Goal: Find specific page/section: Find specific page/section

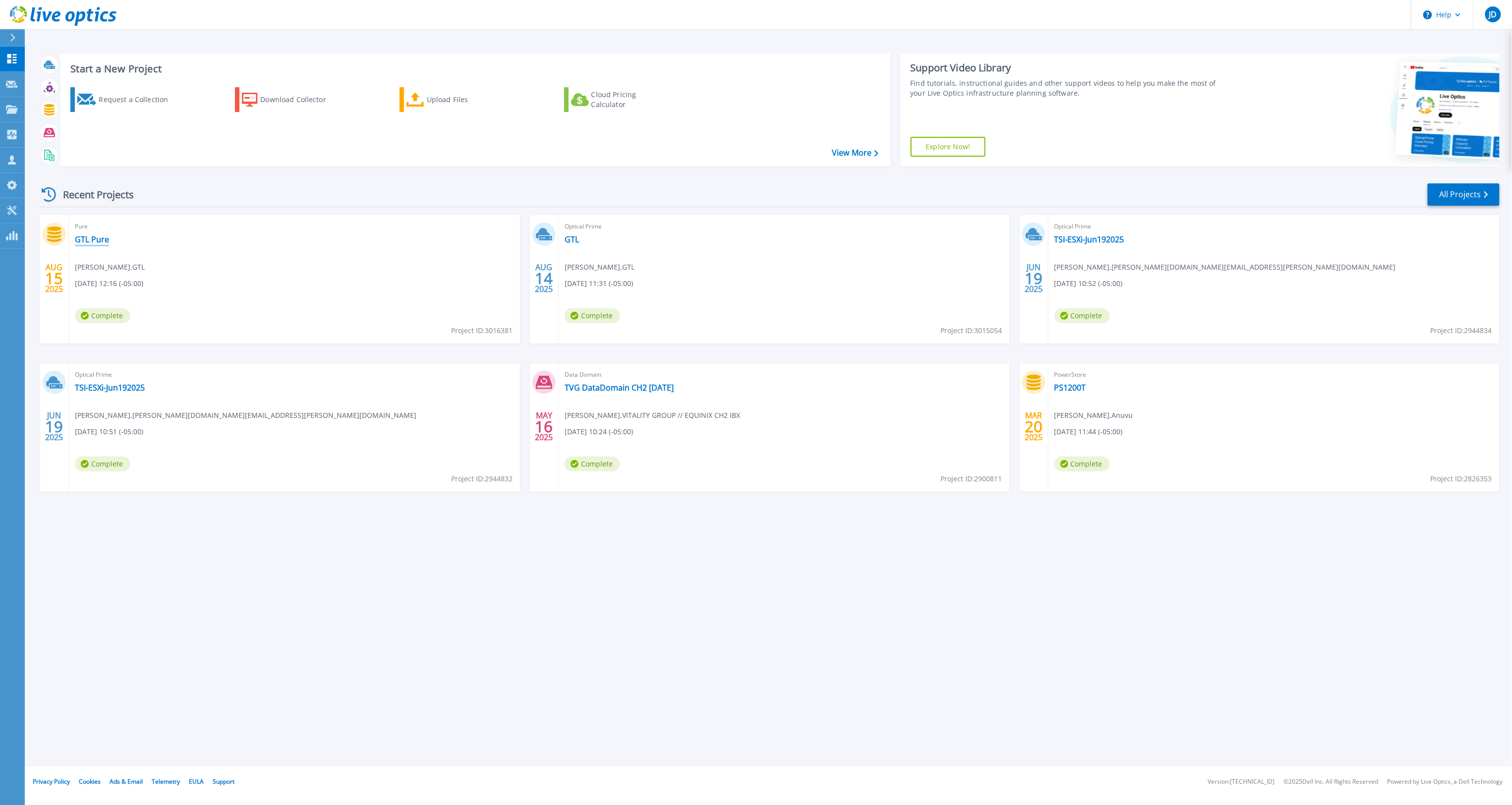
click at [91, 241] on link "GTL Pure" at bounding box center [92, 240] width 34 height 10
click at [570, 237] on link "GTL" at bounding box center [571, 240] width 14 height 10
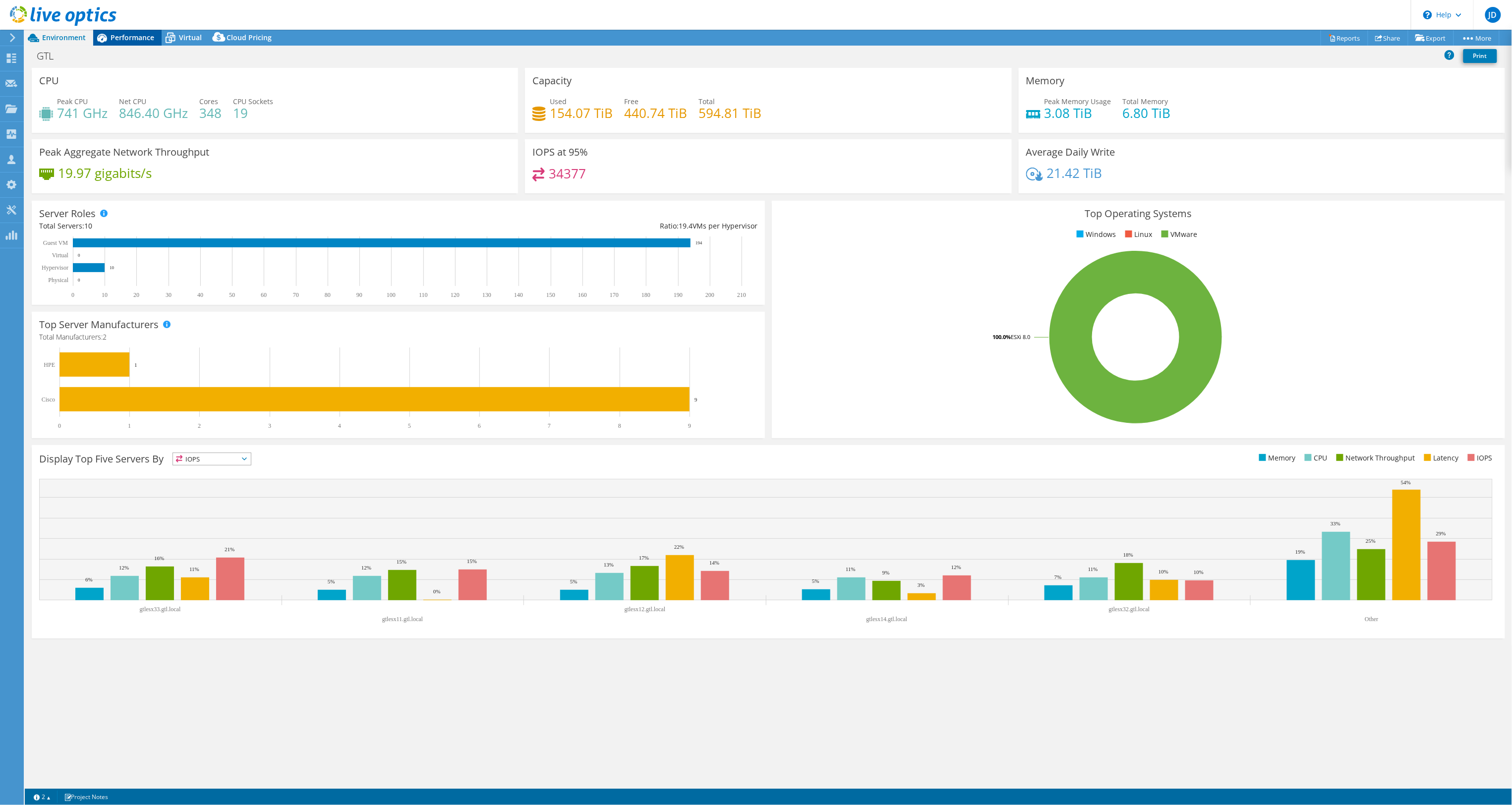
click at [131, 42] on div "Performance" at bounding box center [127, 37] width 69 height 16
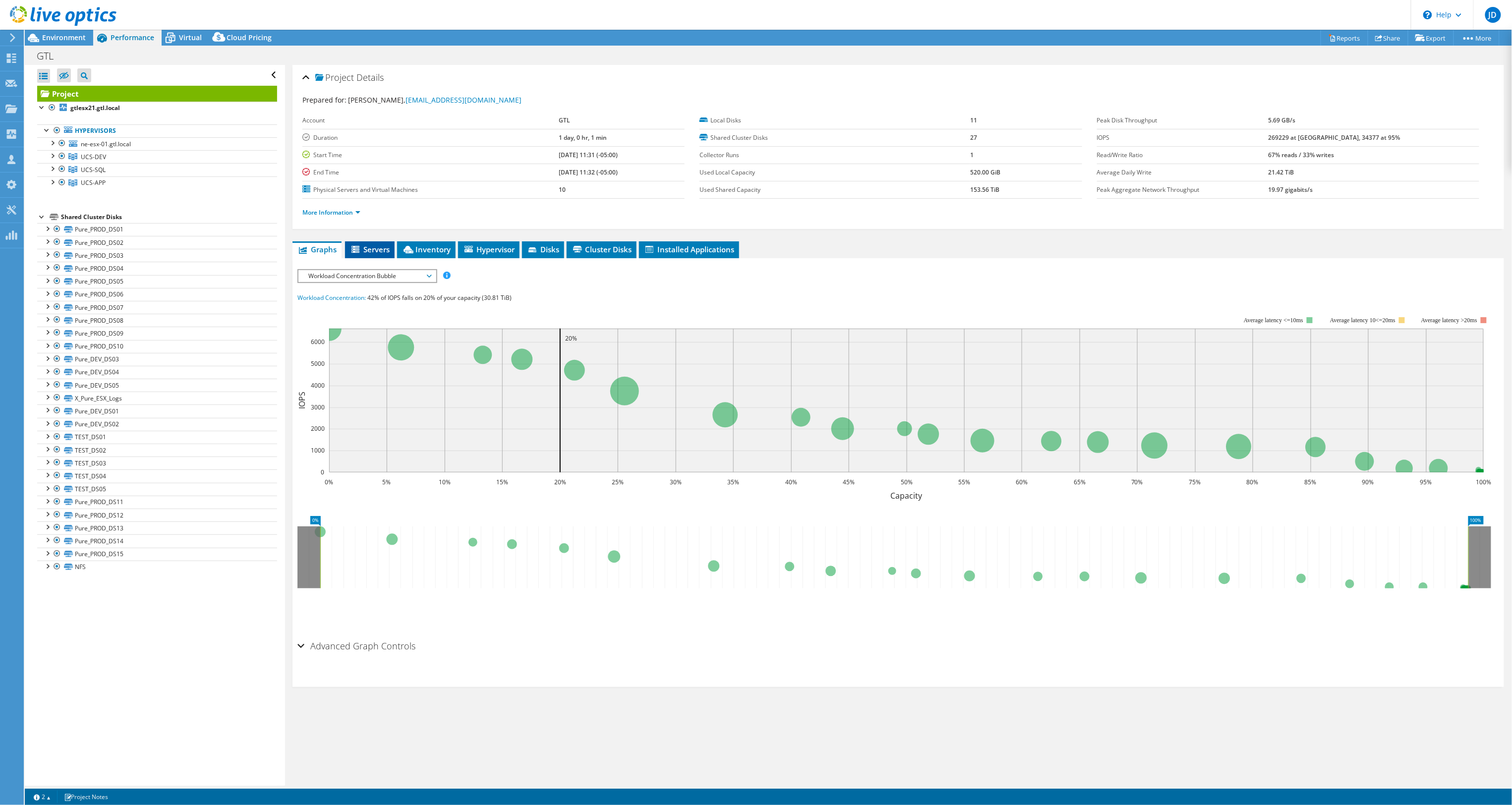
click at [377, 253] on span "Servers" at bounding box center [370, 250] width 40 height 10
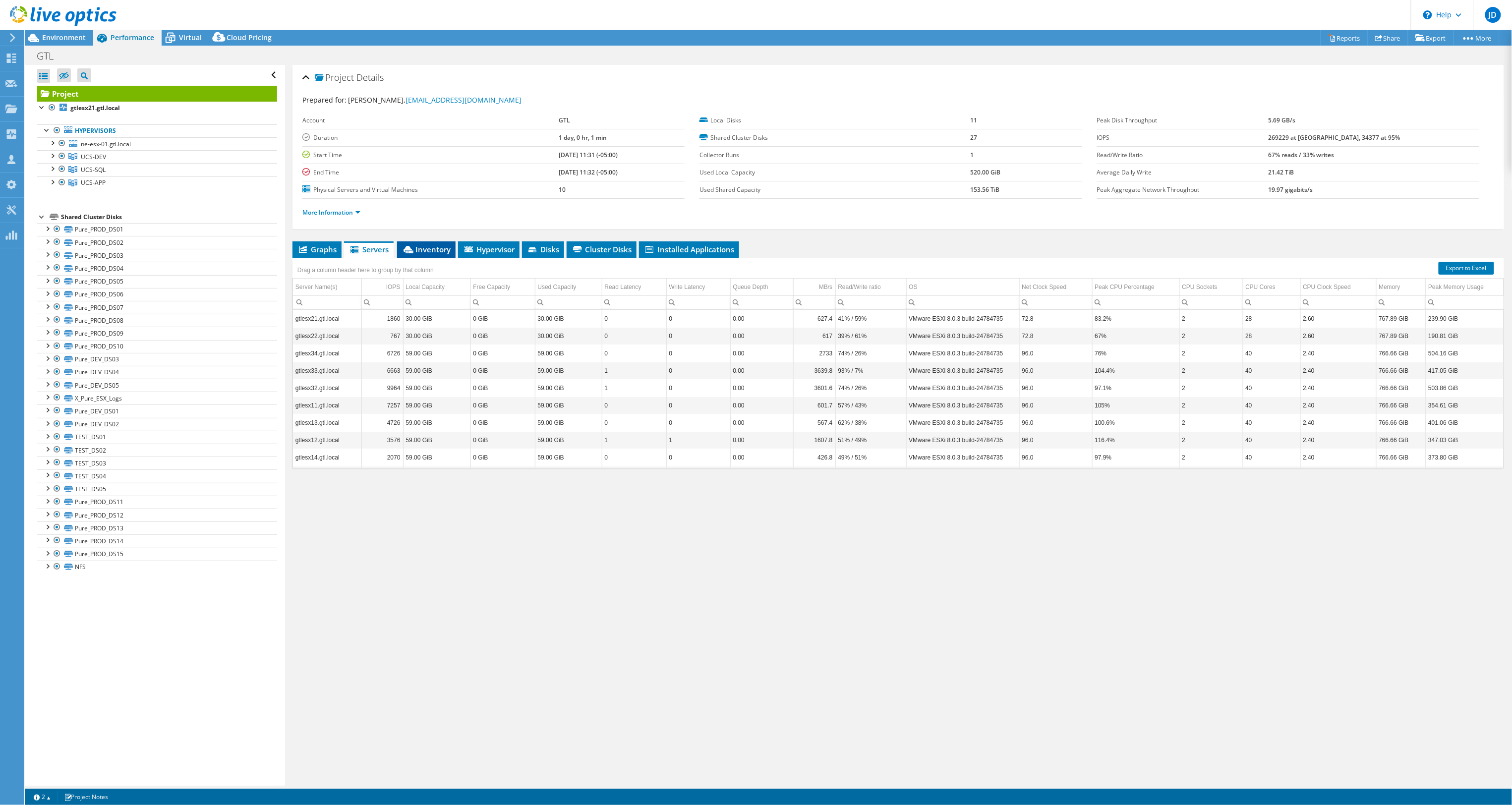
click at [435, 251] on span "Inventory" at bounding box center [426, 250] width 49 height 10
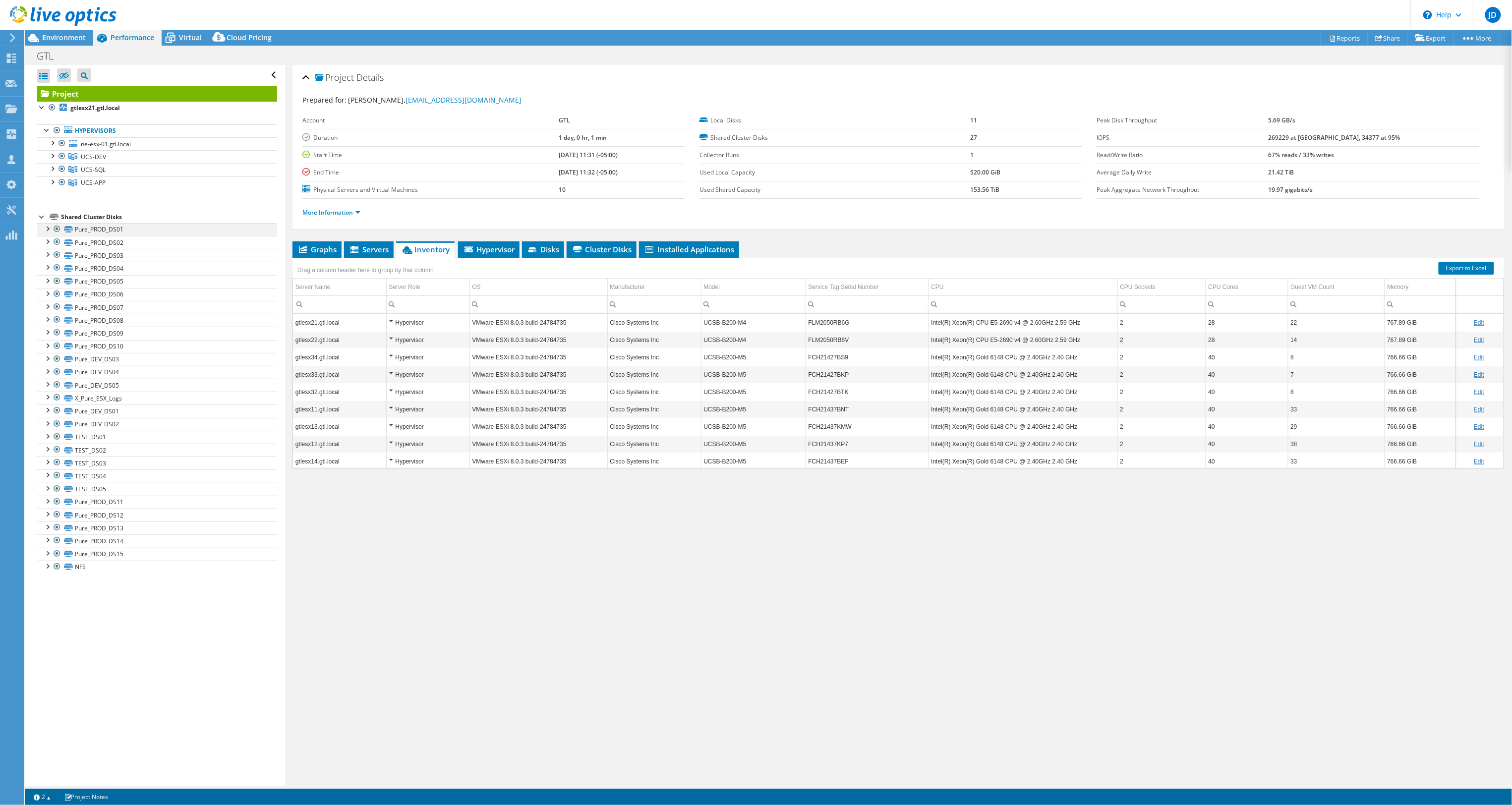
click at [48, 230] on div at bounding box center [47, 228] width 10 height 10
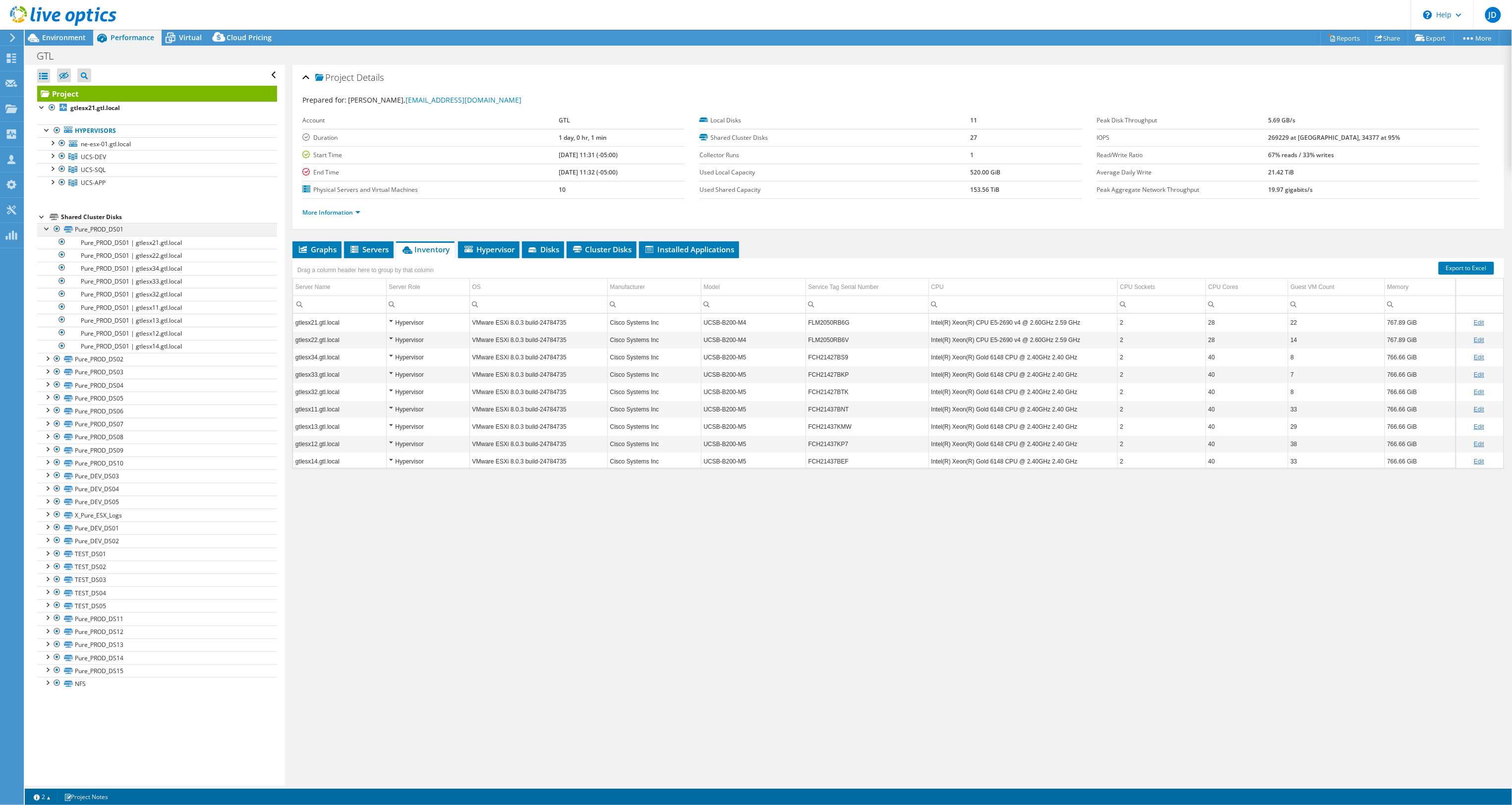
click at [48, 230] on div at bounding box center [47, 228] width 10 height 10
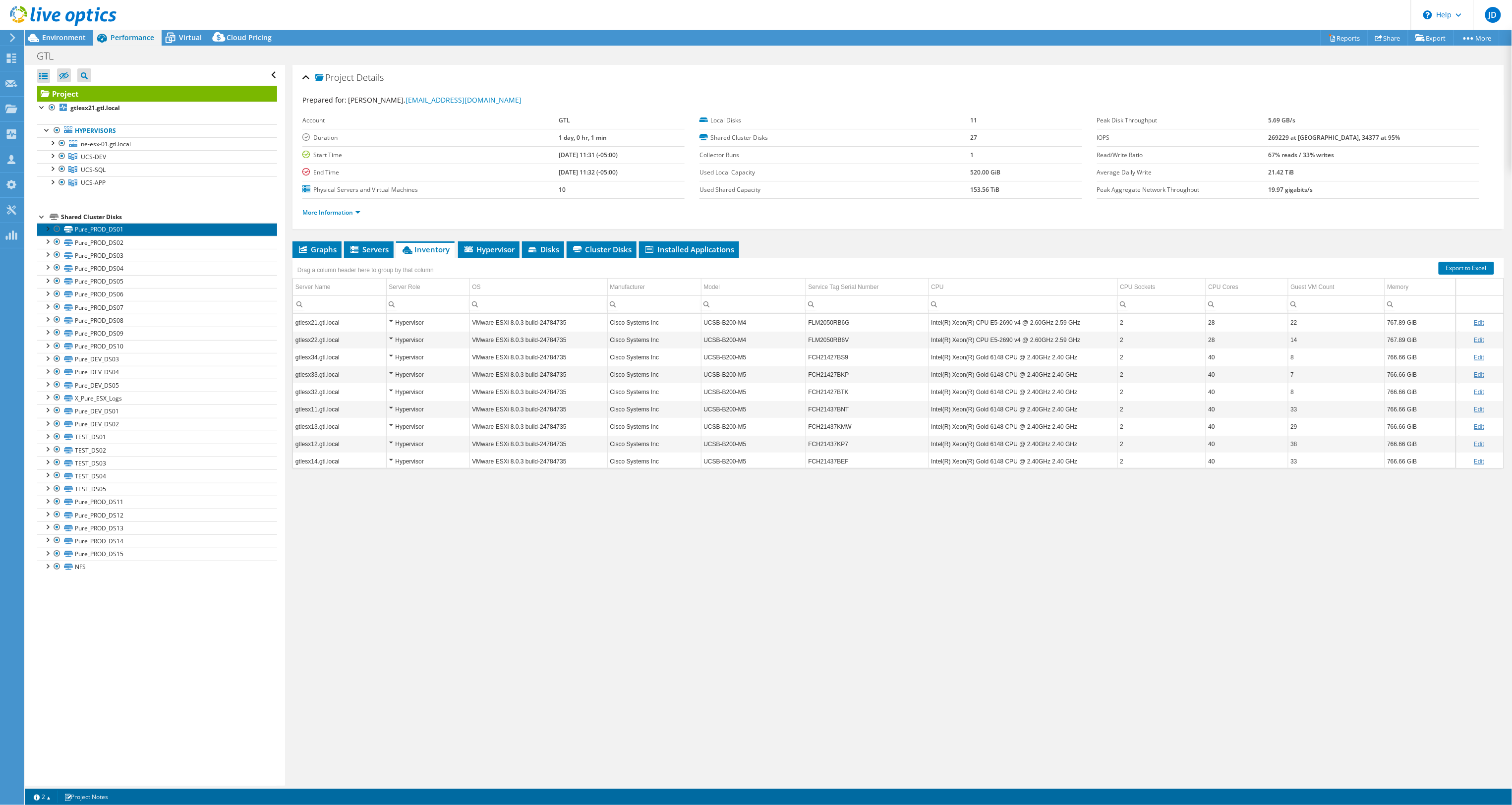
click at [85, 230] on link "Pure_PROD_DS01" at bounding box center [157, 230] width 240 height 13
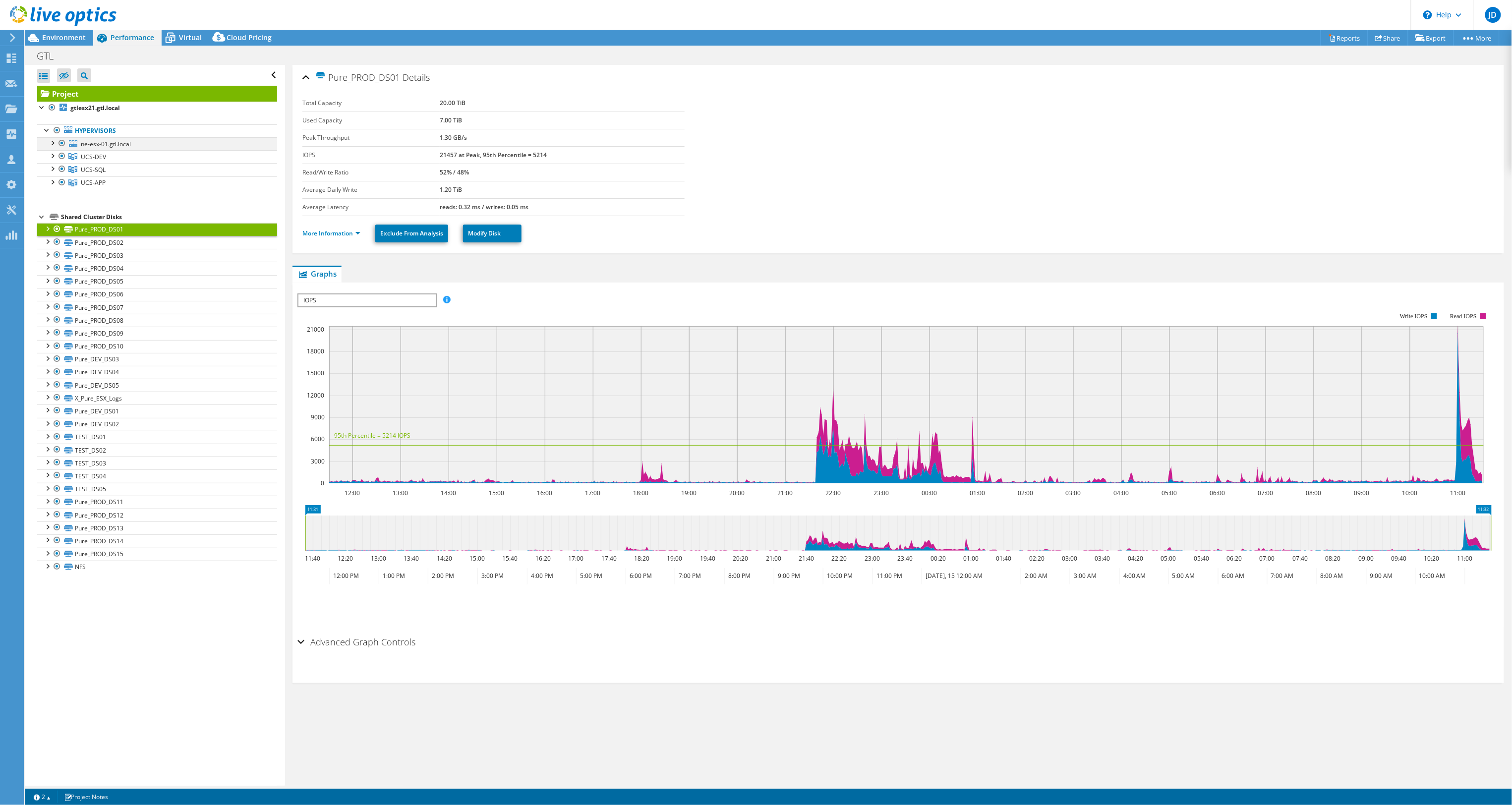
click at [55, 145] on div at bounding box center [52, 142] width 10 height 10
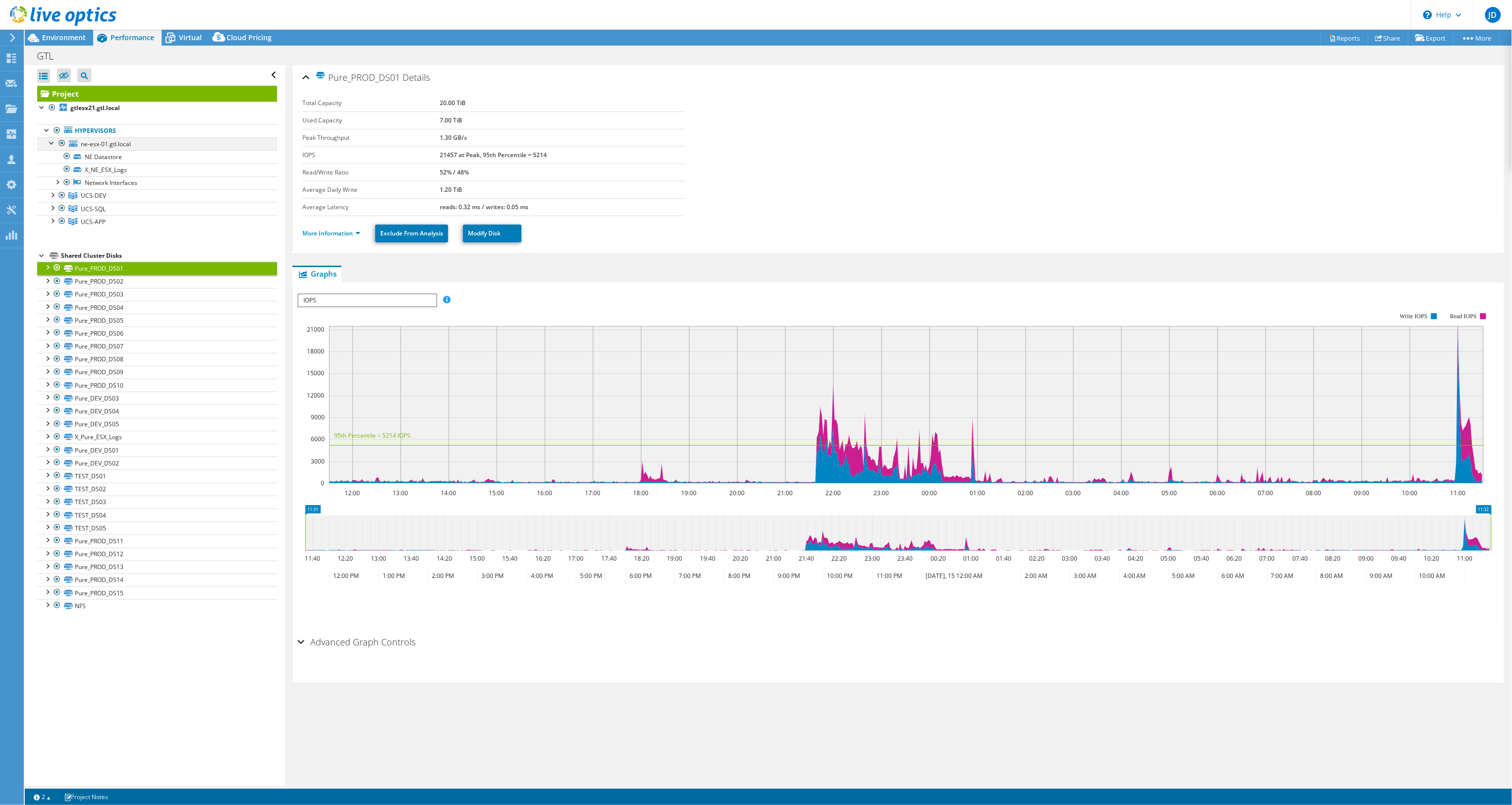
click at [55, 145] on div at bounding box center [52, 142] width 10 height 10
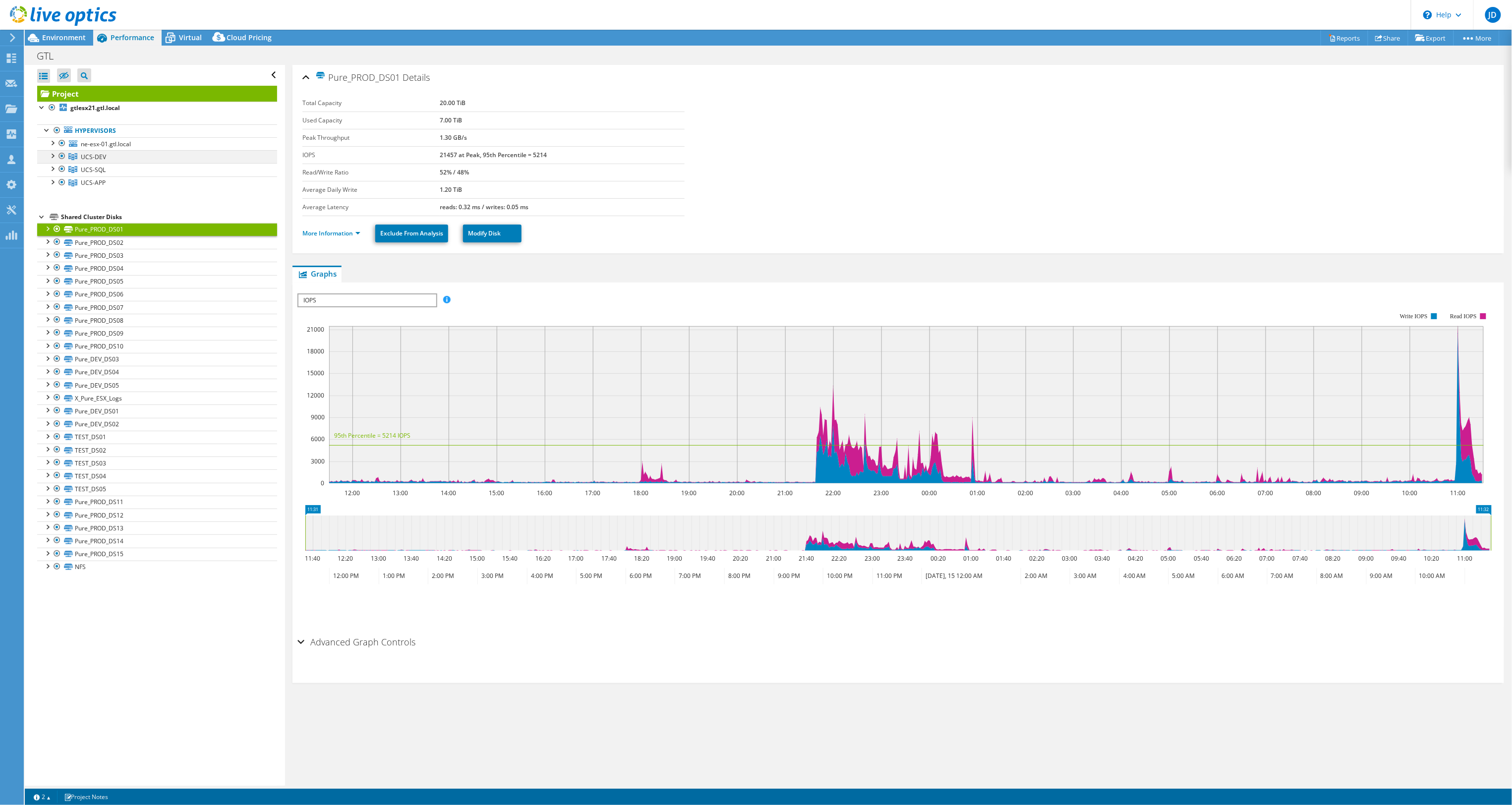
click at [50, 157] on div at bounding box center [52, 155] width 10 height 10
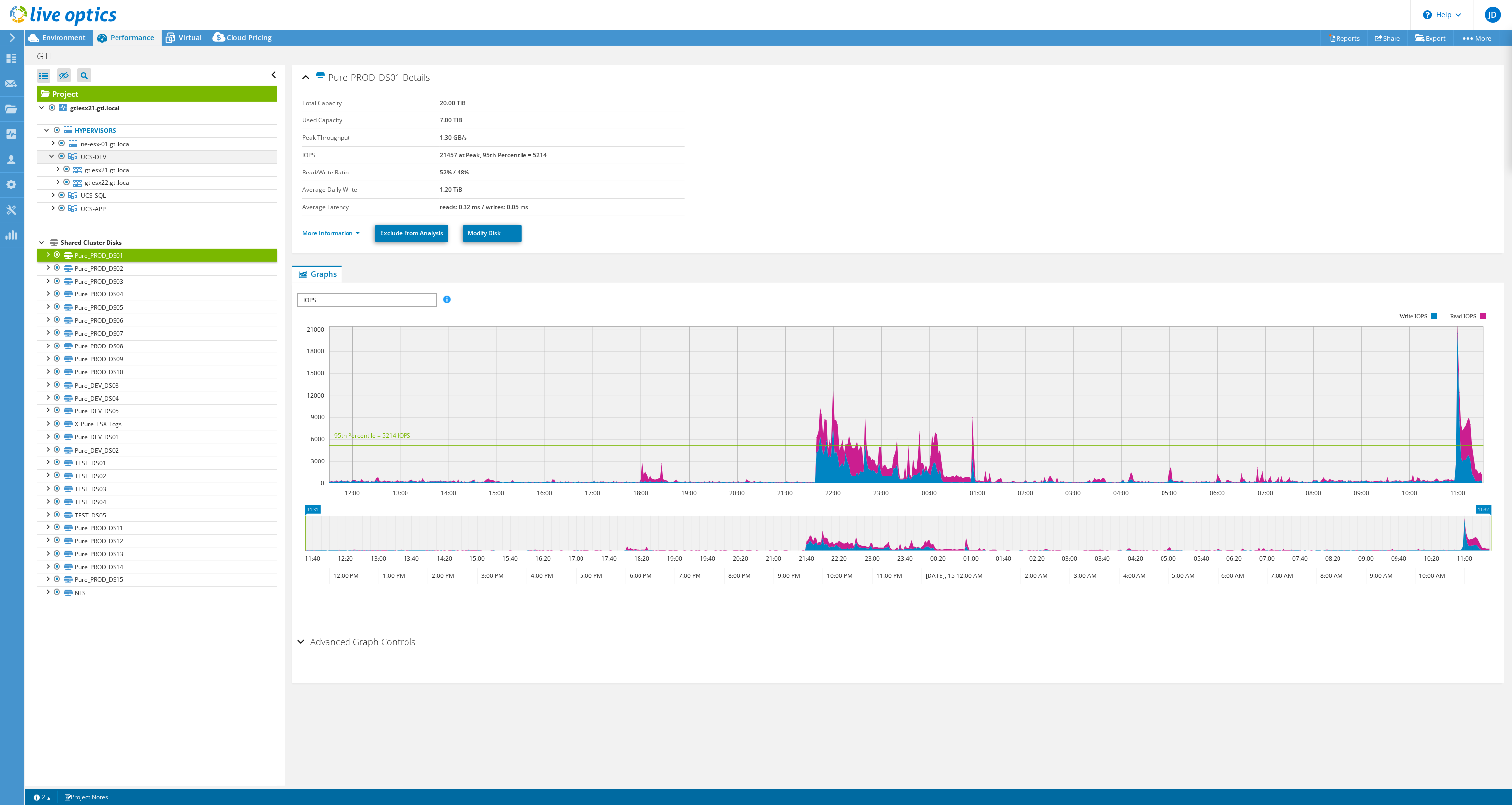
click at [50, 157] on div at bounding box center [52, 155] width 10 height 10
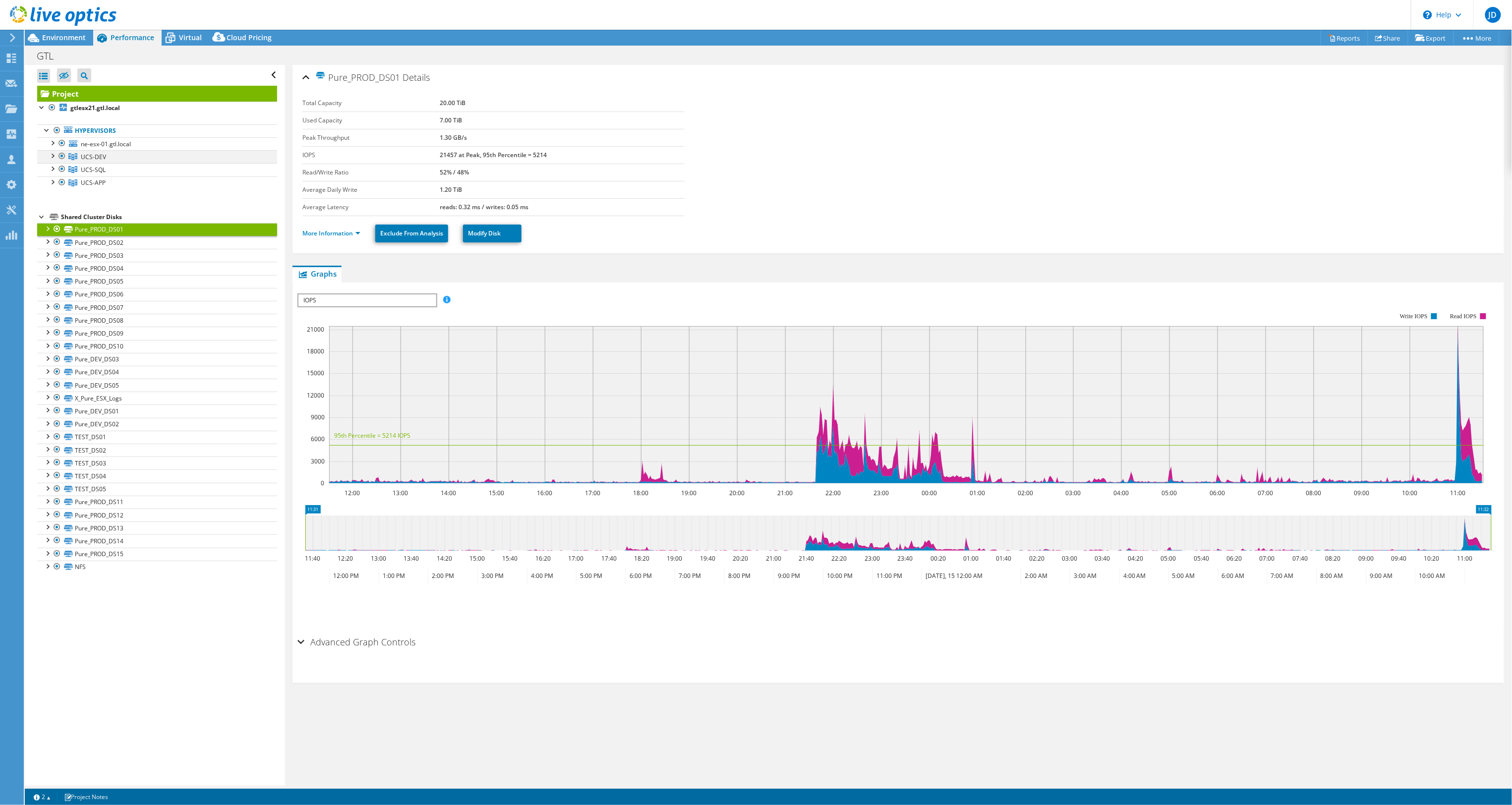
click at [50, 157] on div at bounding box center [52, 155] width 10 height 10
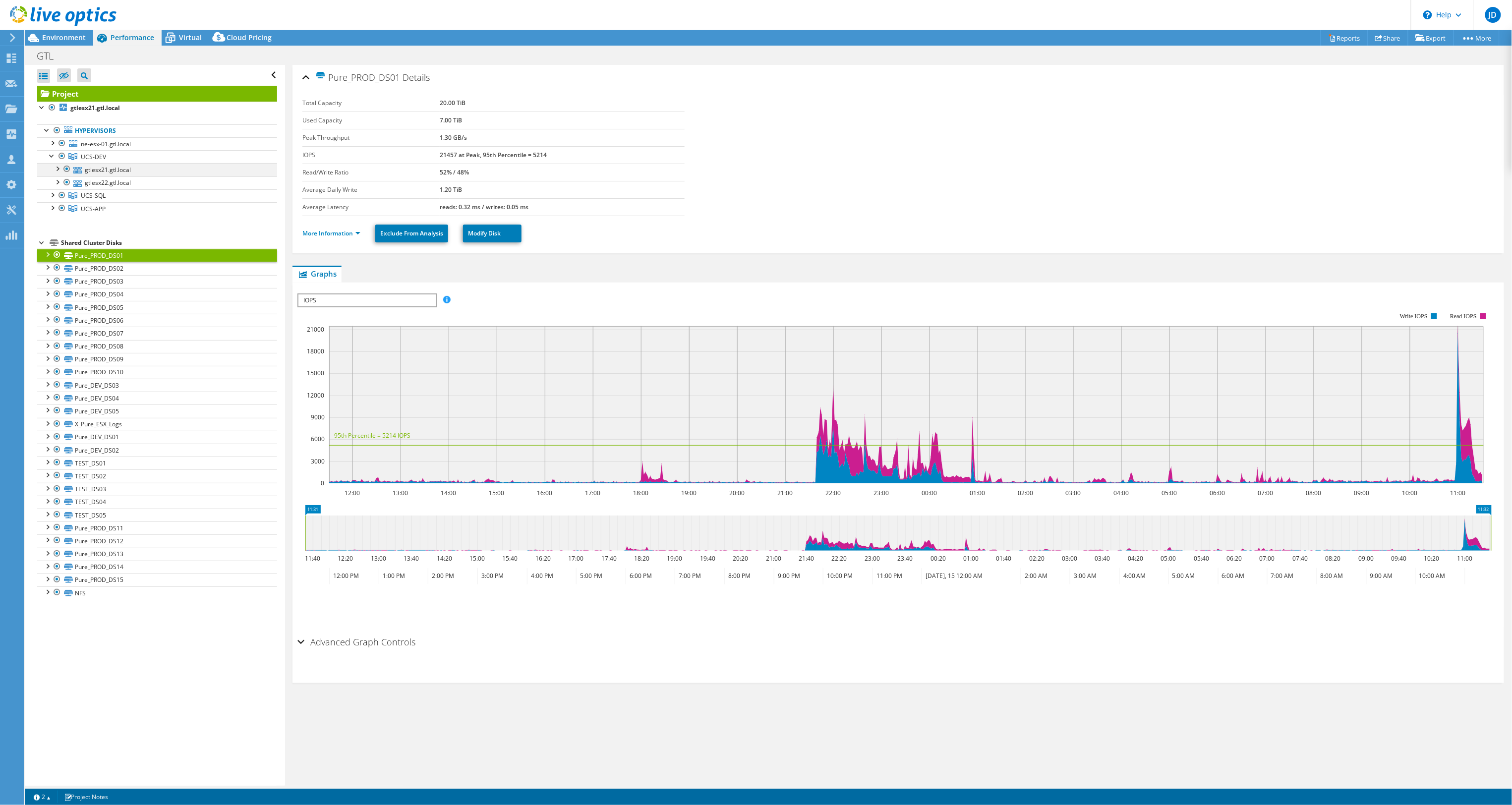
click at [70, 169] on div at bounding box center [67, 169] width 10 height 12
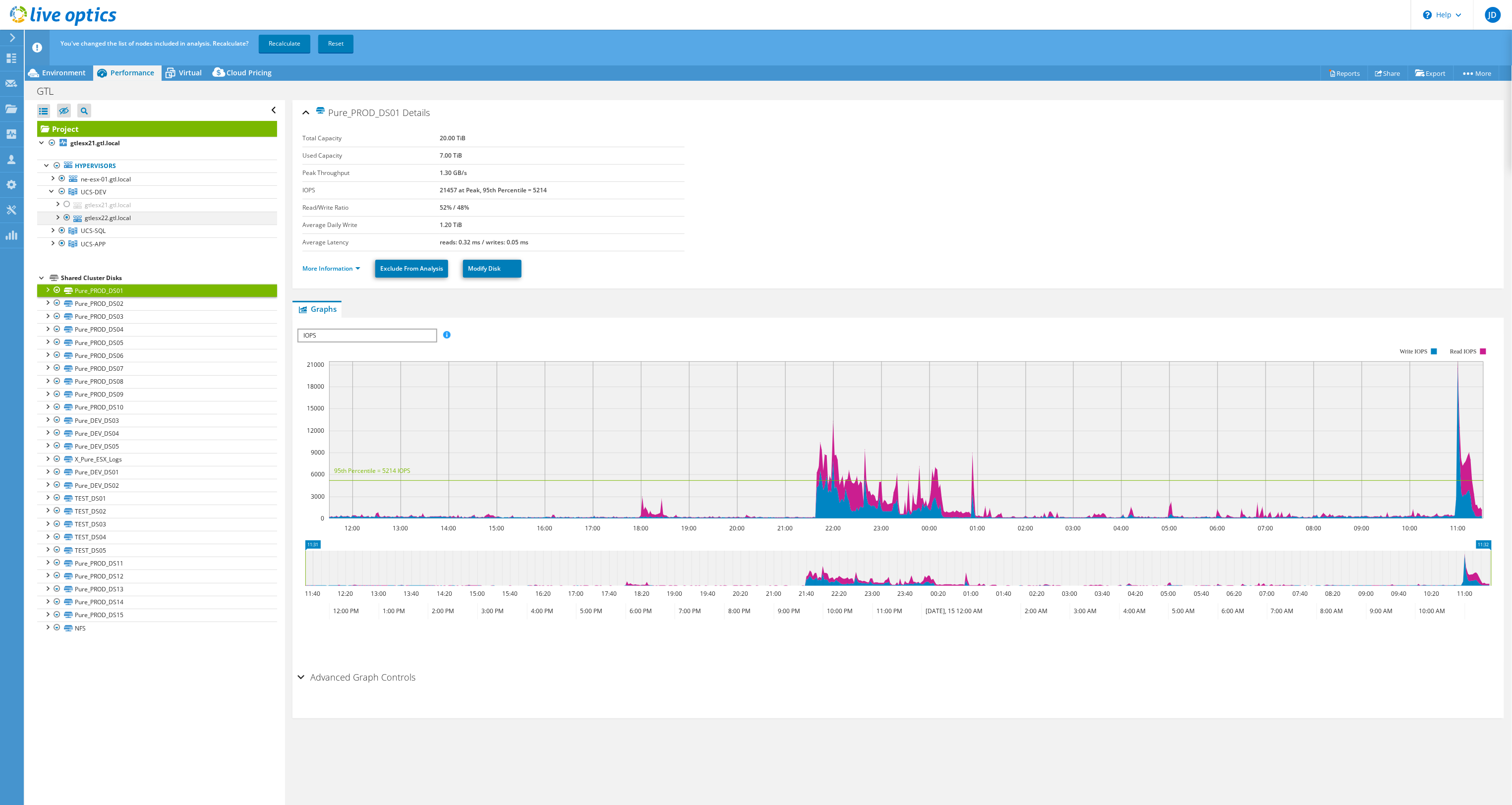
click at [69, 218] on div at bounding box center [67, 217] width 10 height 12
click at [53, 180] on div at bounding box center [52, 178] width 10 height 10
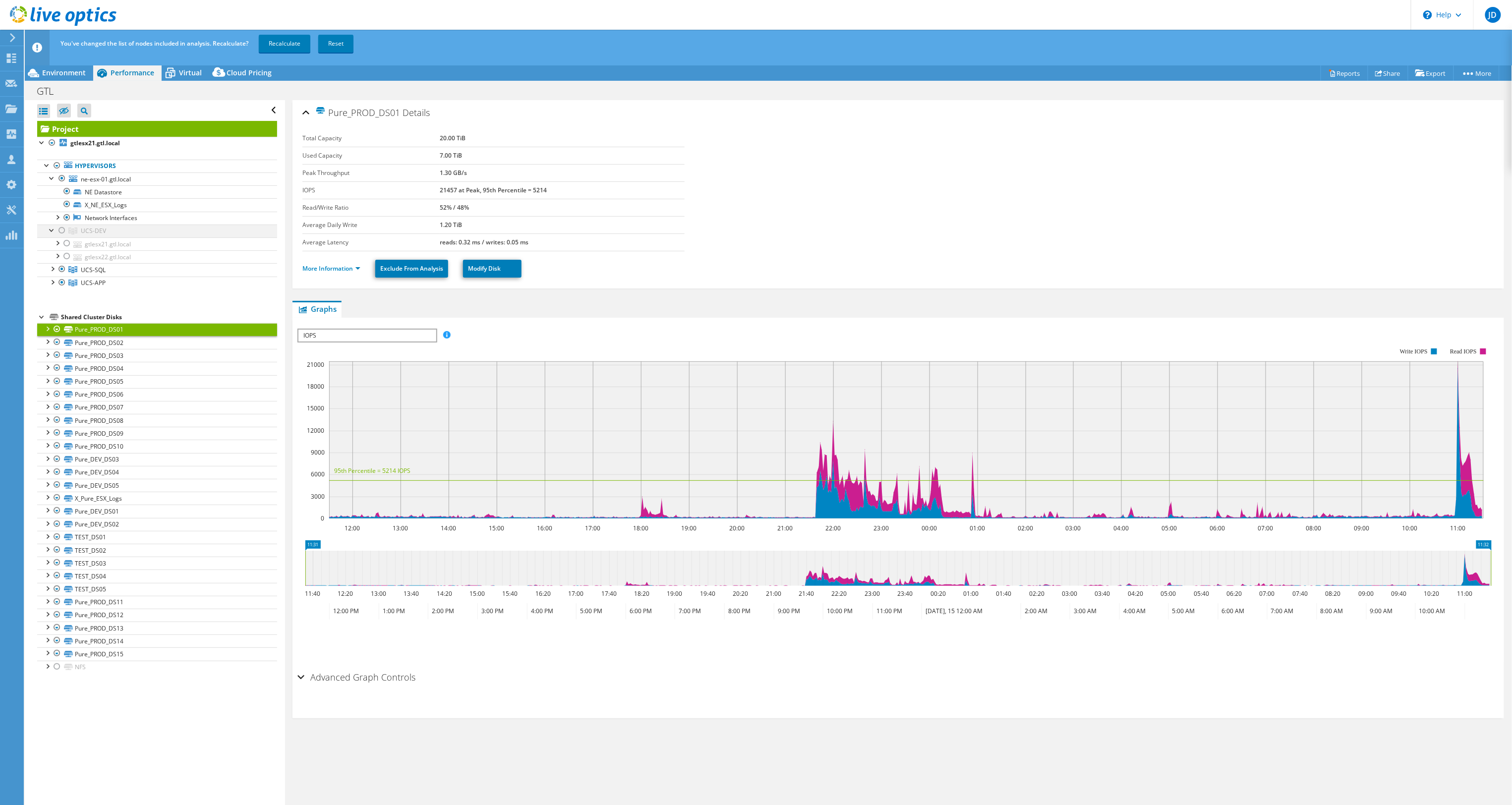
click at [63, 231] on div at bounding box center [62, 231] width 10 height 12
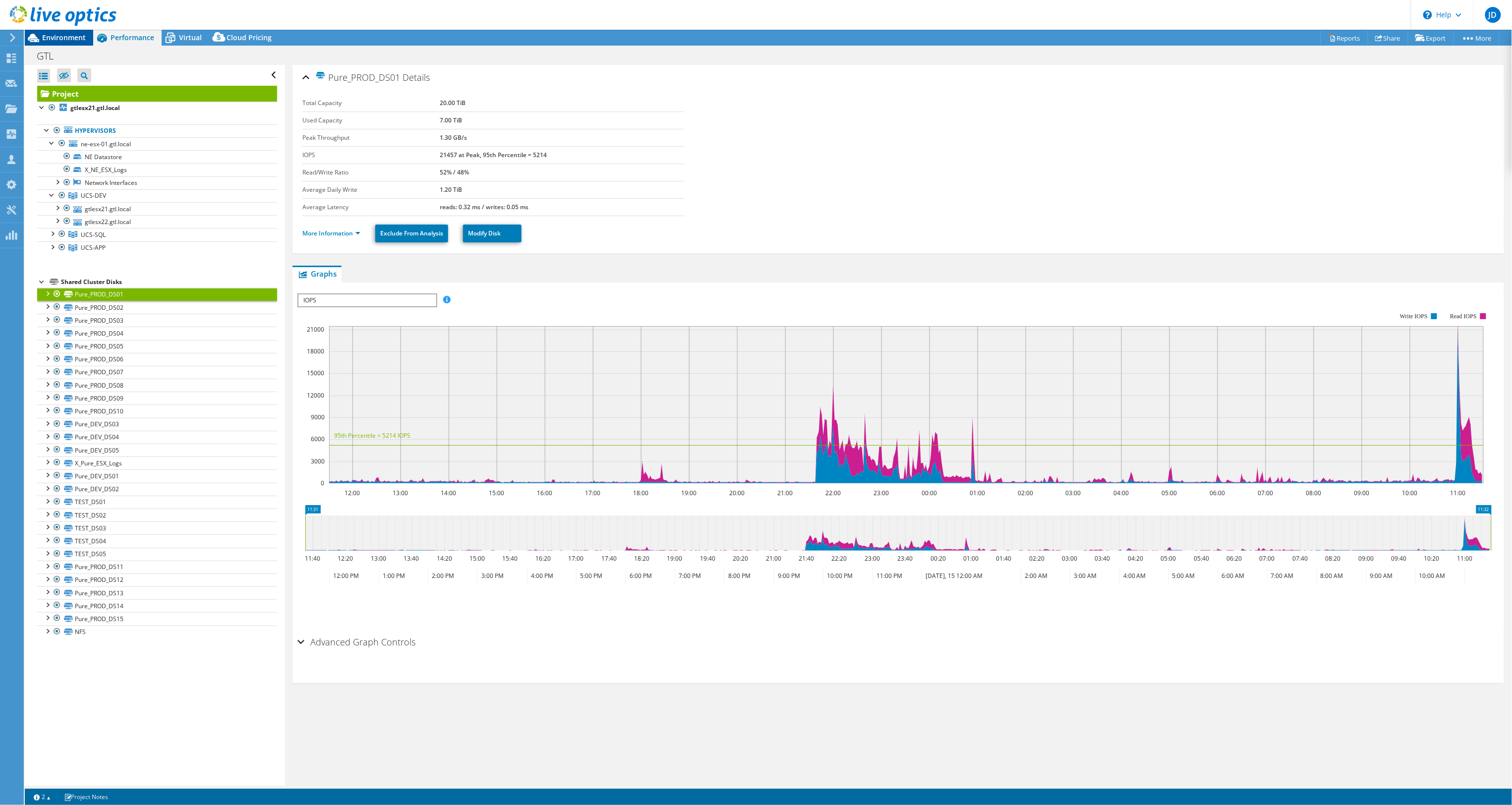
drag, startPoint x: 64, startPoint y: 38, endPoint x: 73, endPoint y: 39, distance: 9.1
click at [65, 38] on span "Environment" at bounding box center [64, 37] width 44 height 9
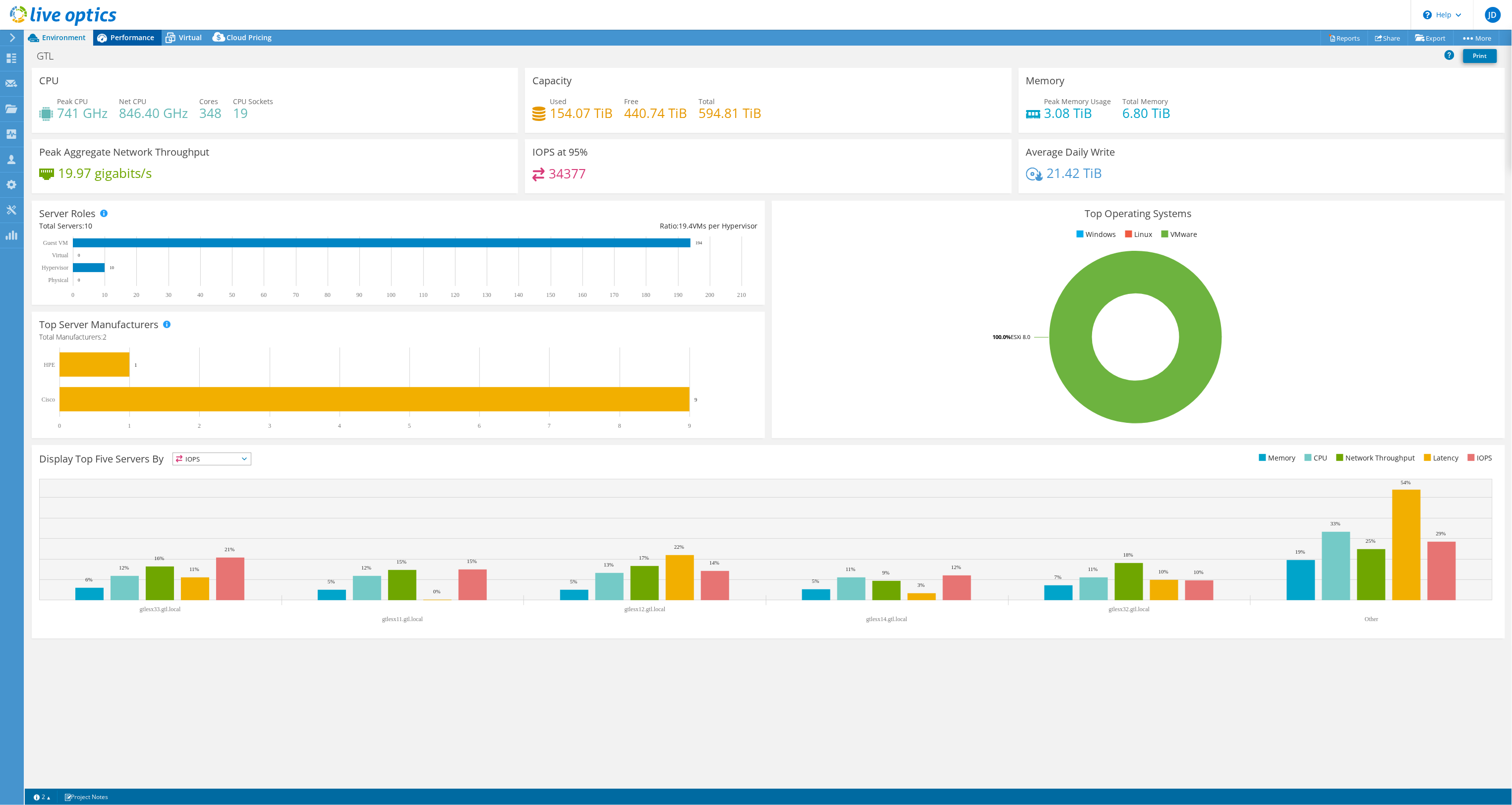
click at [118, 43] on div "Performance" at bounding box center [127, 37] width 69 height 16
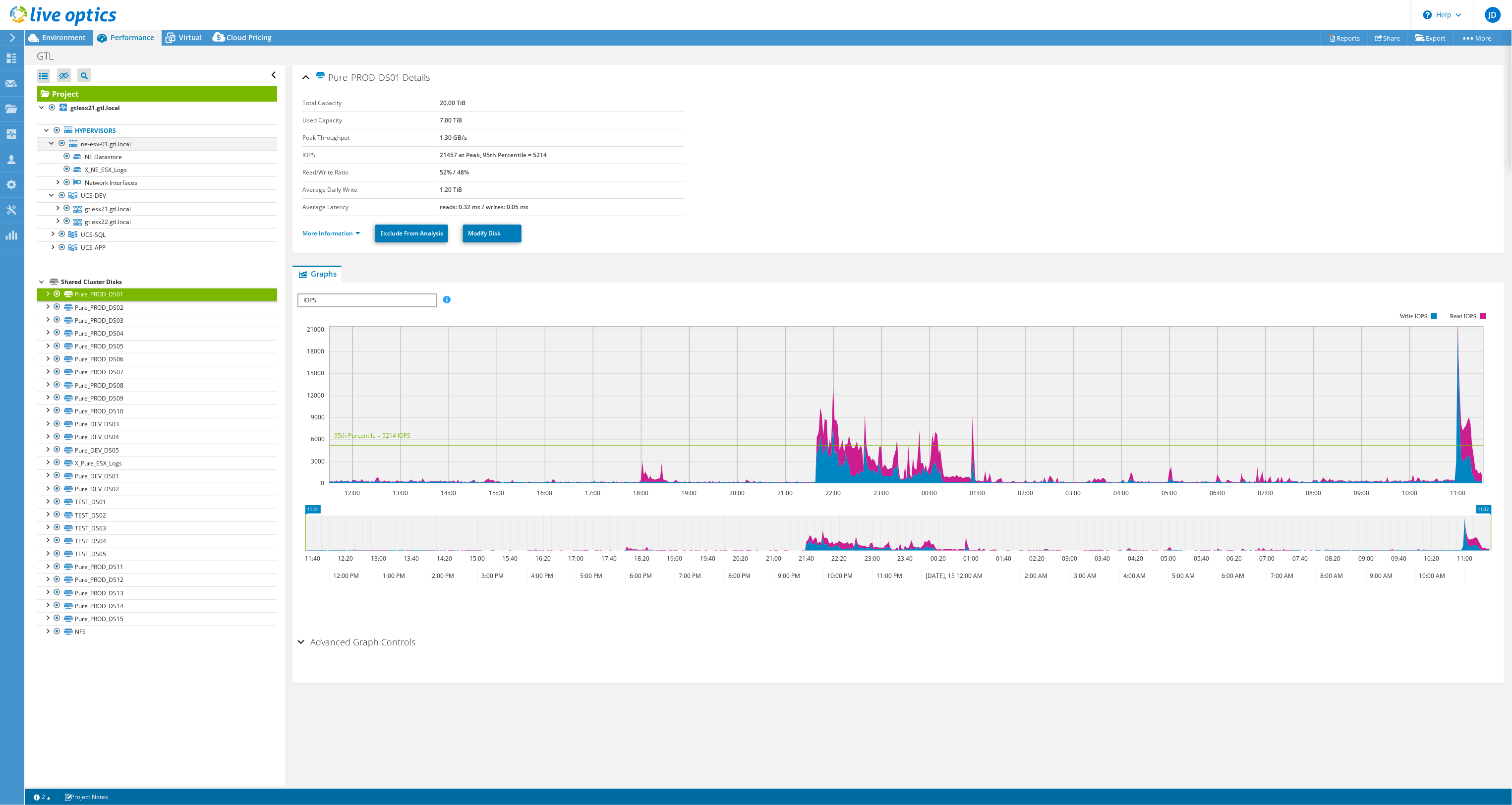
click at [52, 142] on div at bounding box center [52, 142] width 10 height 10
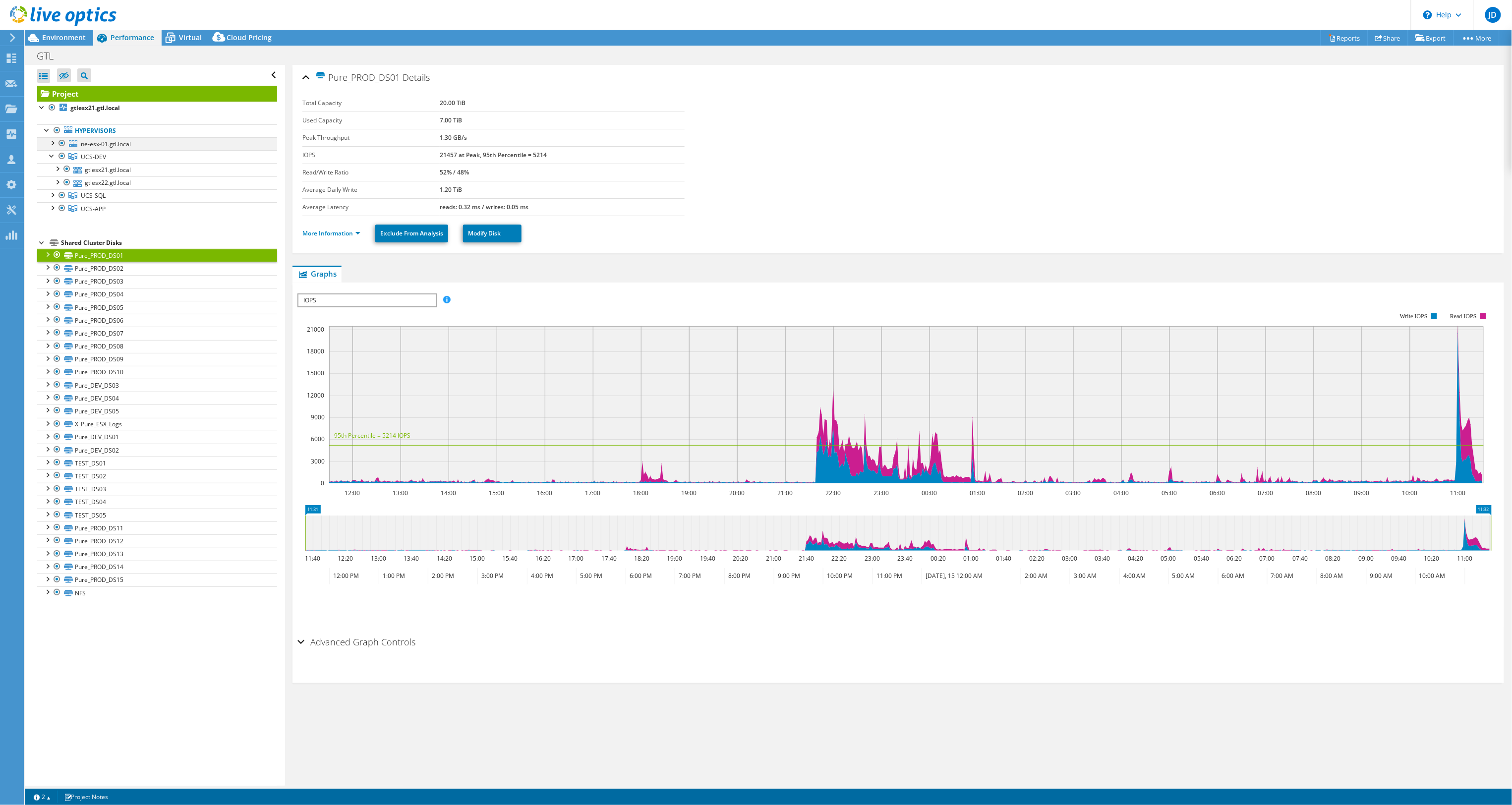
click at [52, 142] on div at bounding box center [52, 142] width 10 height 10
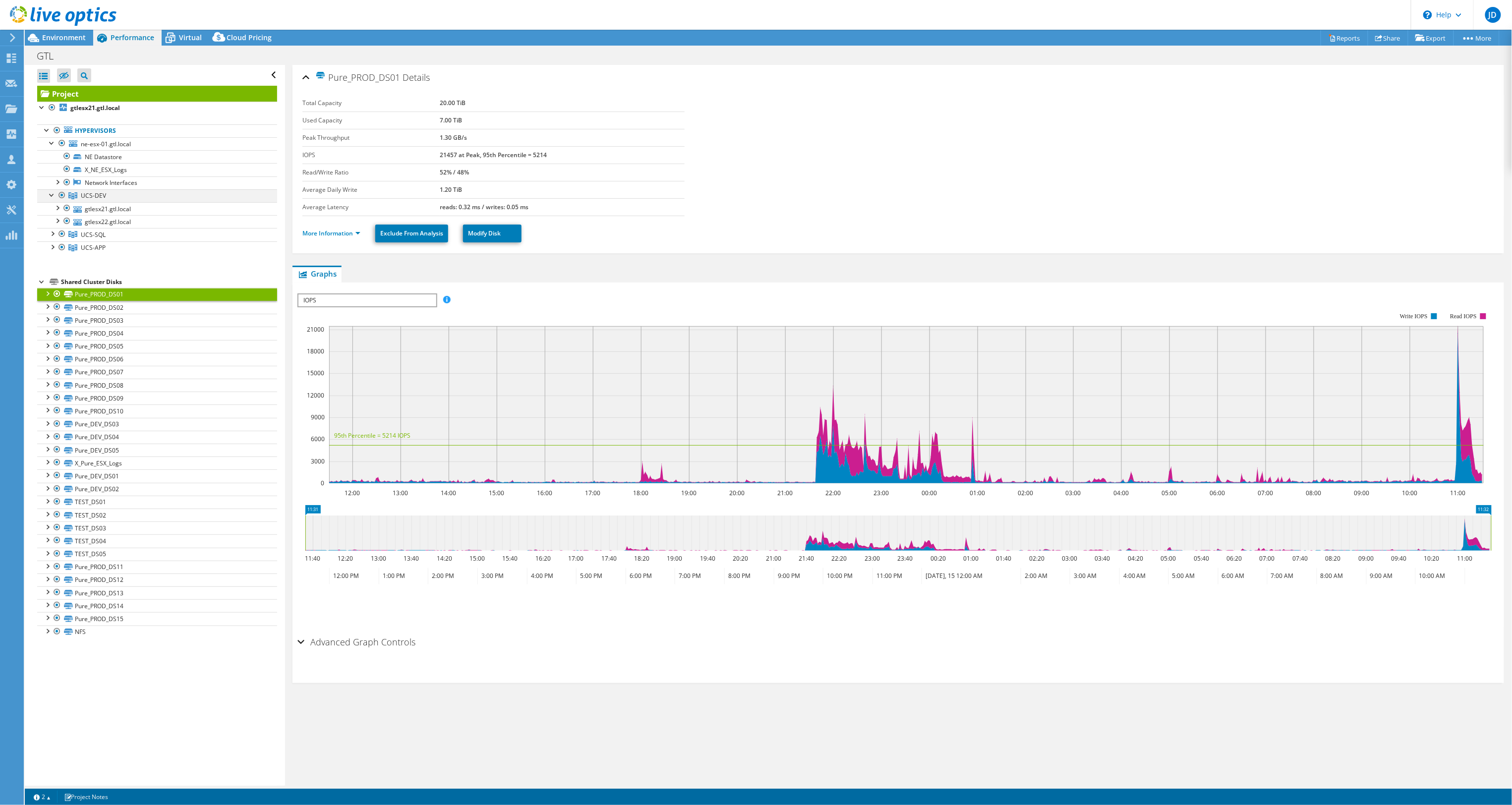
click at [59, 195] on div at bounding box center [62, 195] width 10 height 12
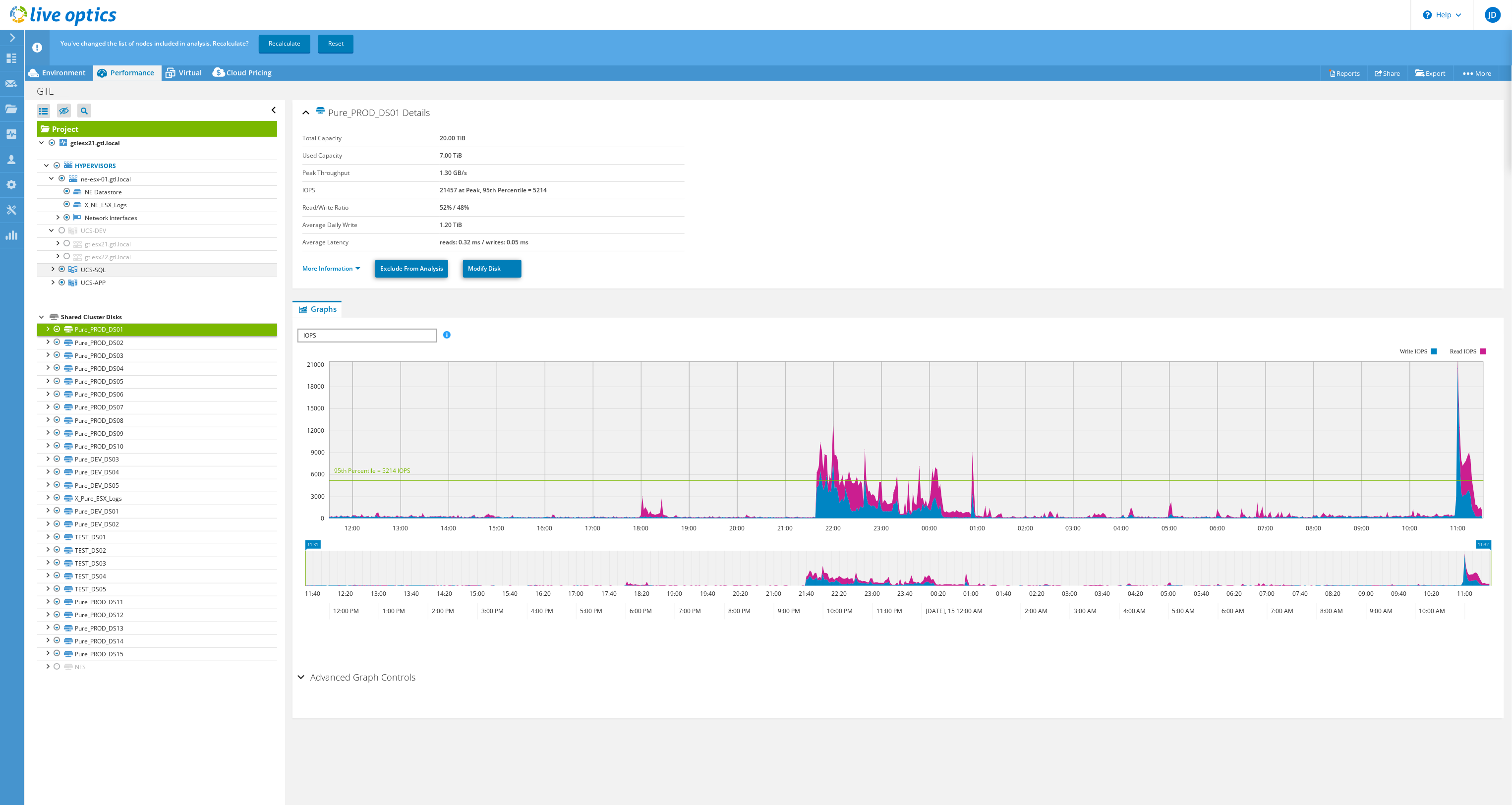
click at [51, 269] on div at bounding box center [52, 269] width 10 height 10
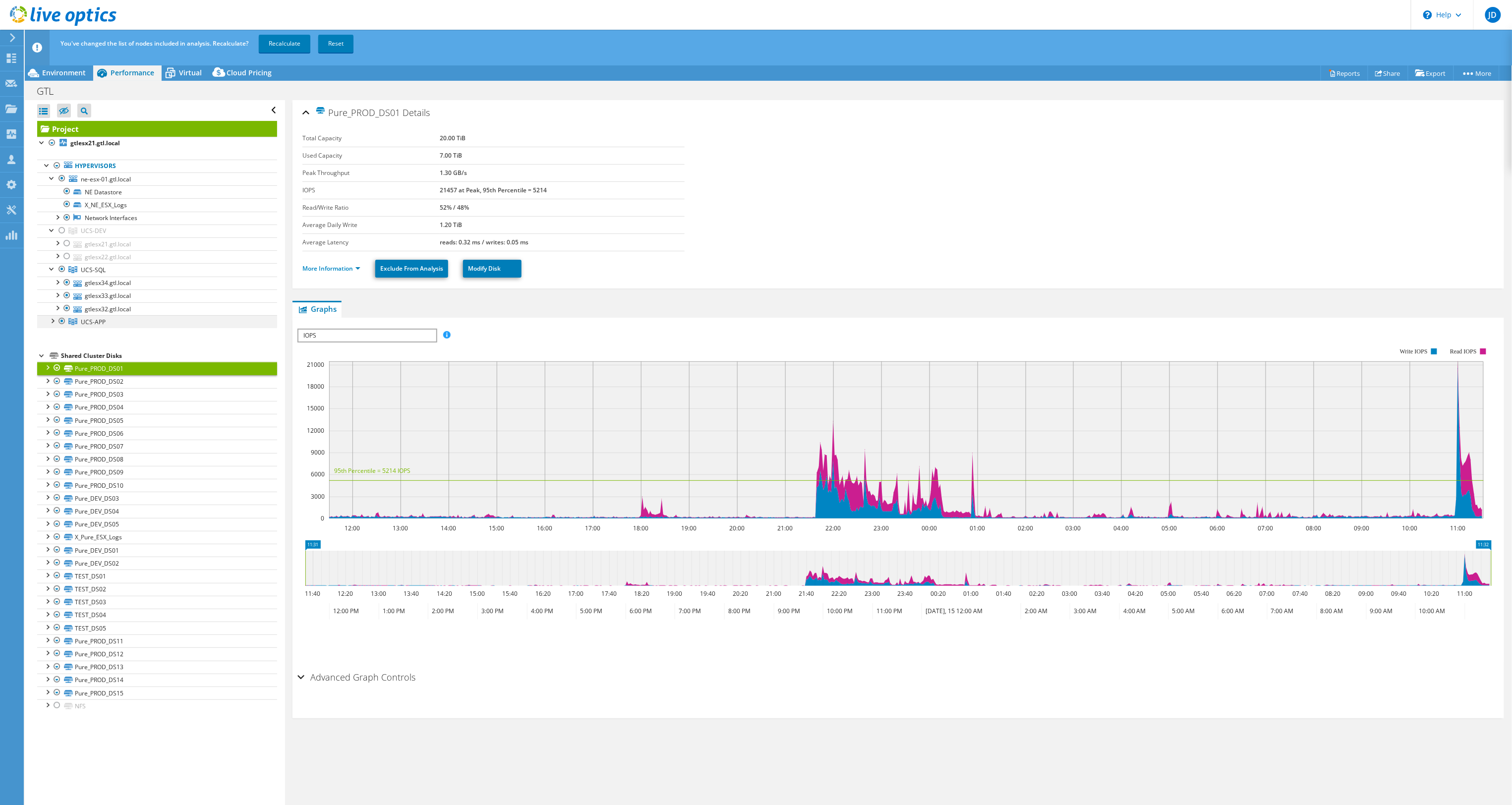
click at [53, 325] on div at bounding box center [52, 321] width 10 height 10
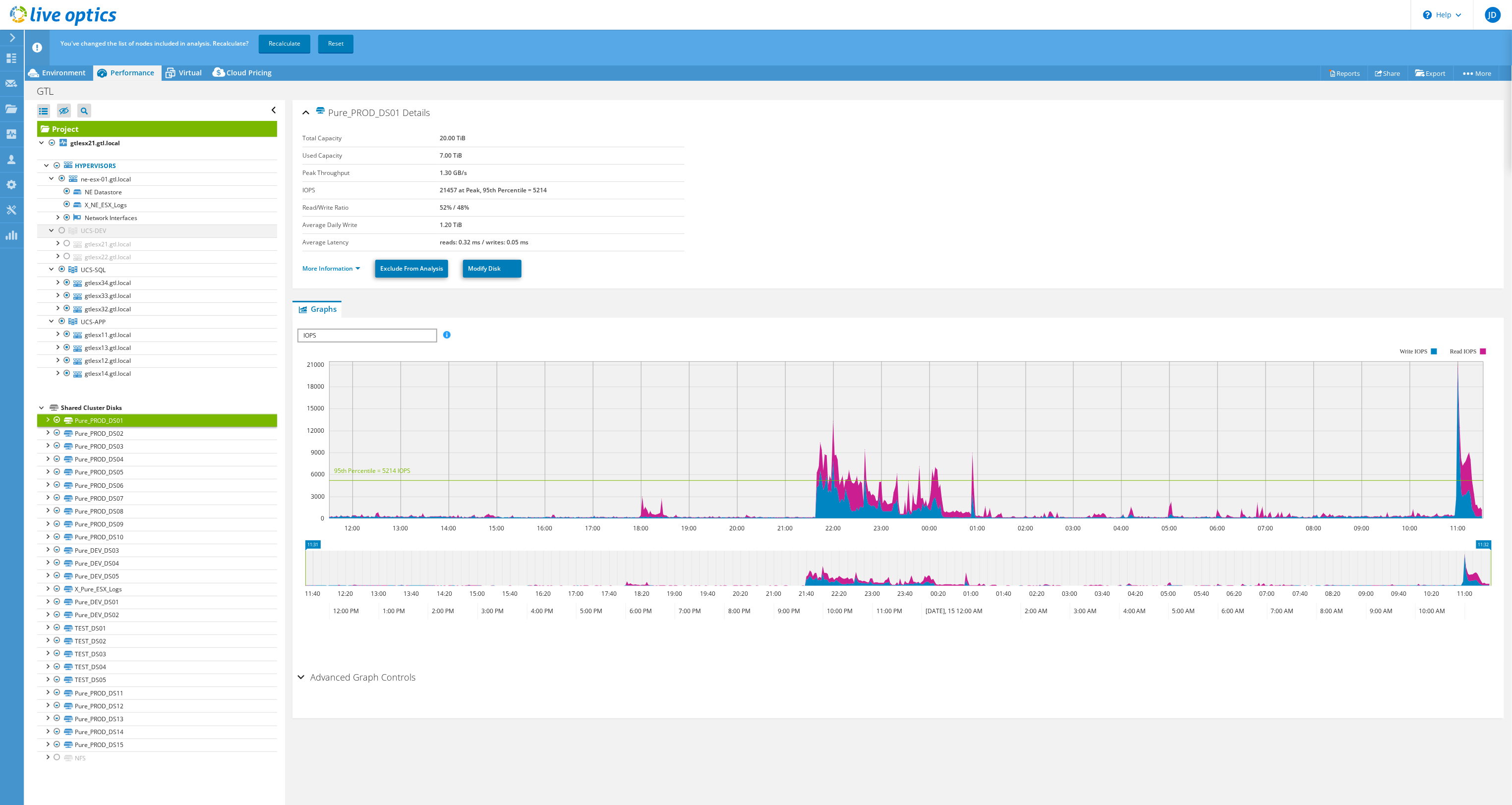
click at [63, 231] on div at bounding box center [62, 231] width 10 height 12
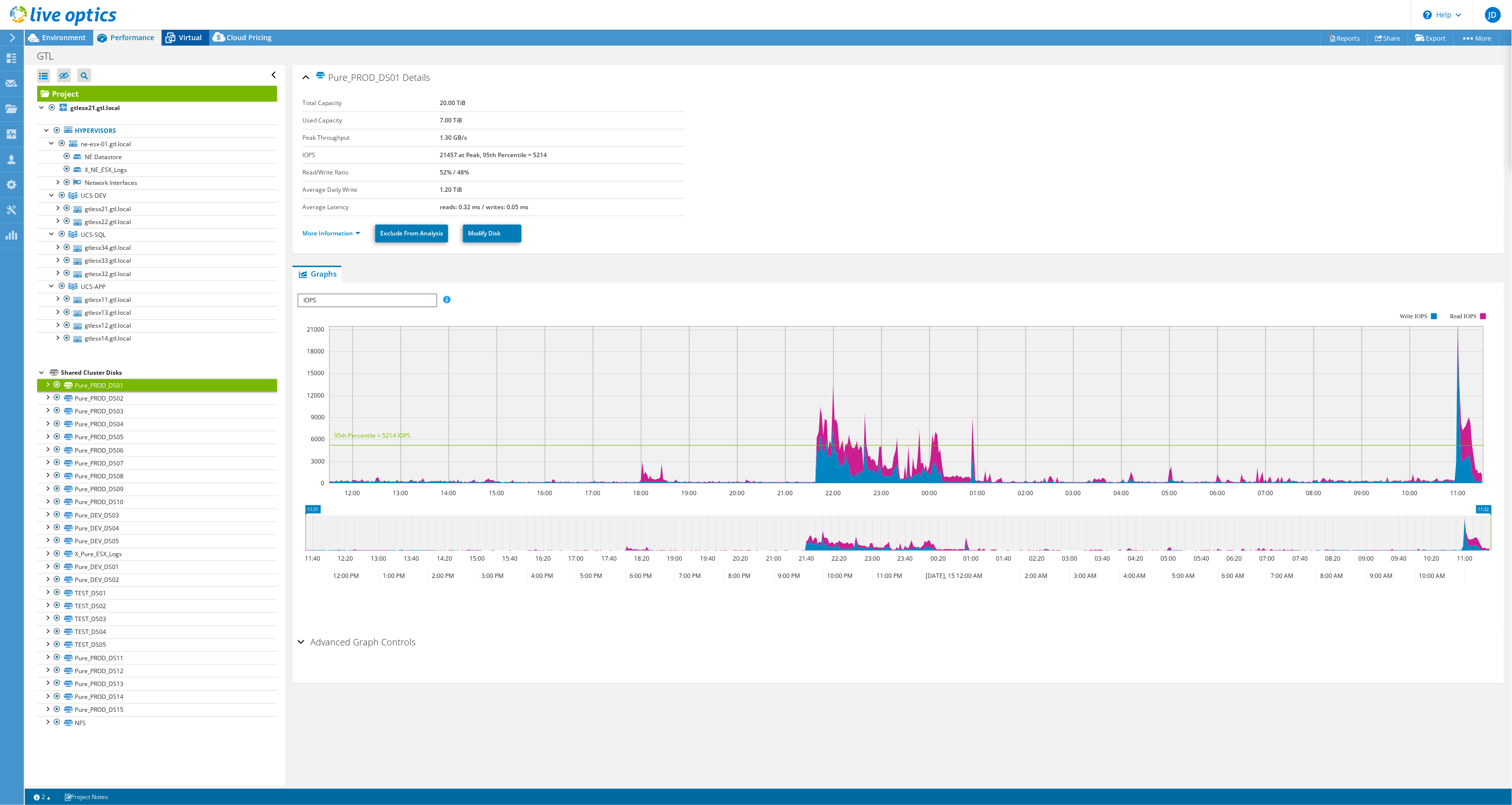
click at [188, 37] on span "Virtual" at bounding box center [191, 37] width 23 height 9
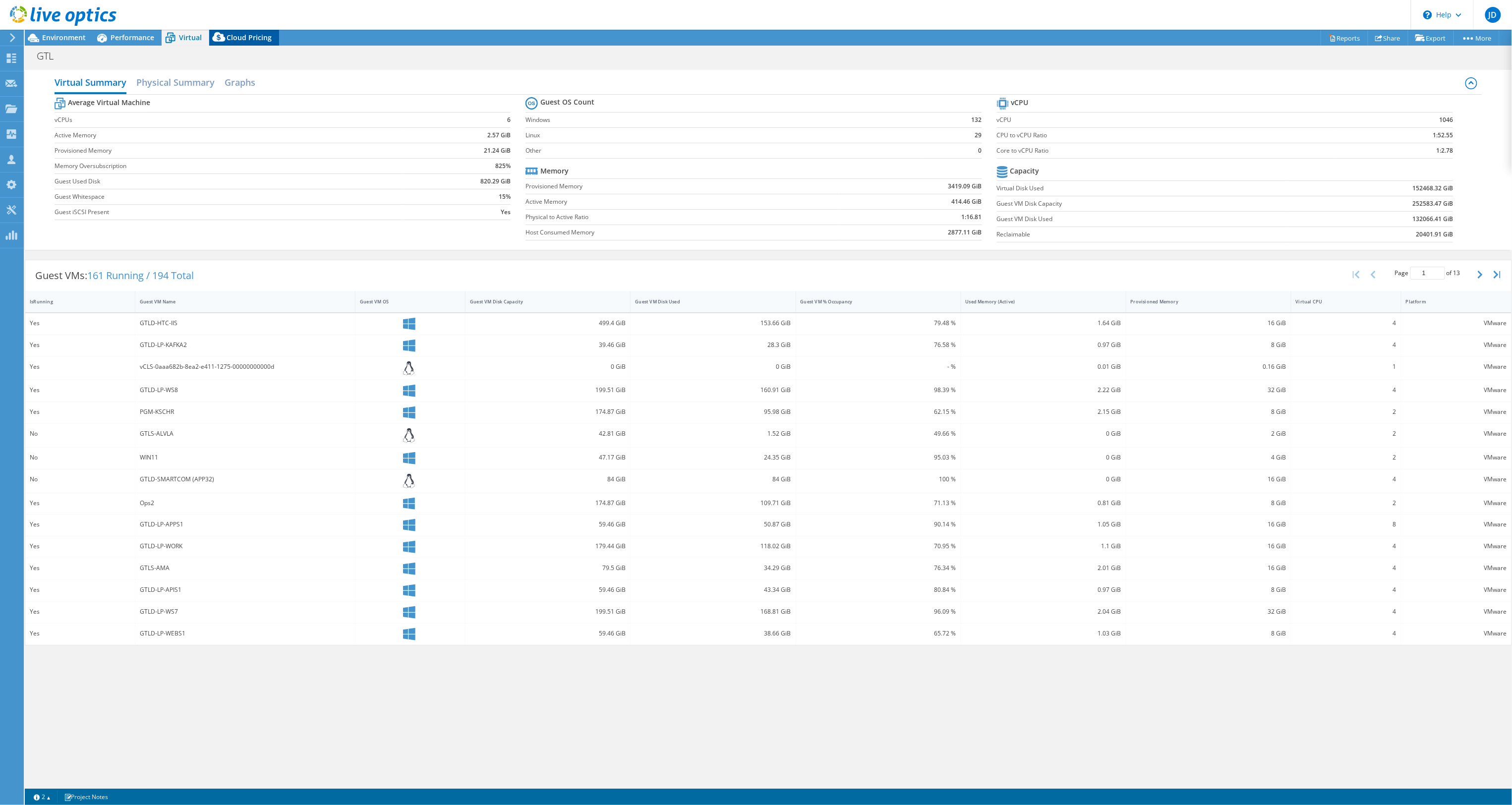
click at [240, 40] on span "Cloud Pricing" at bounding box center [249, 37] width 45 height 9
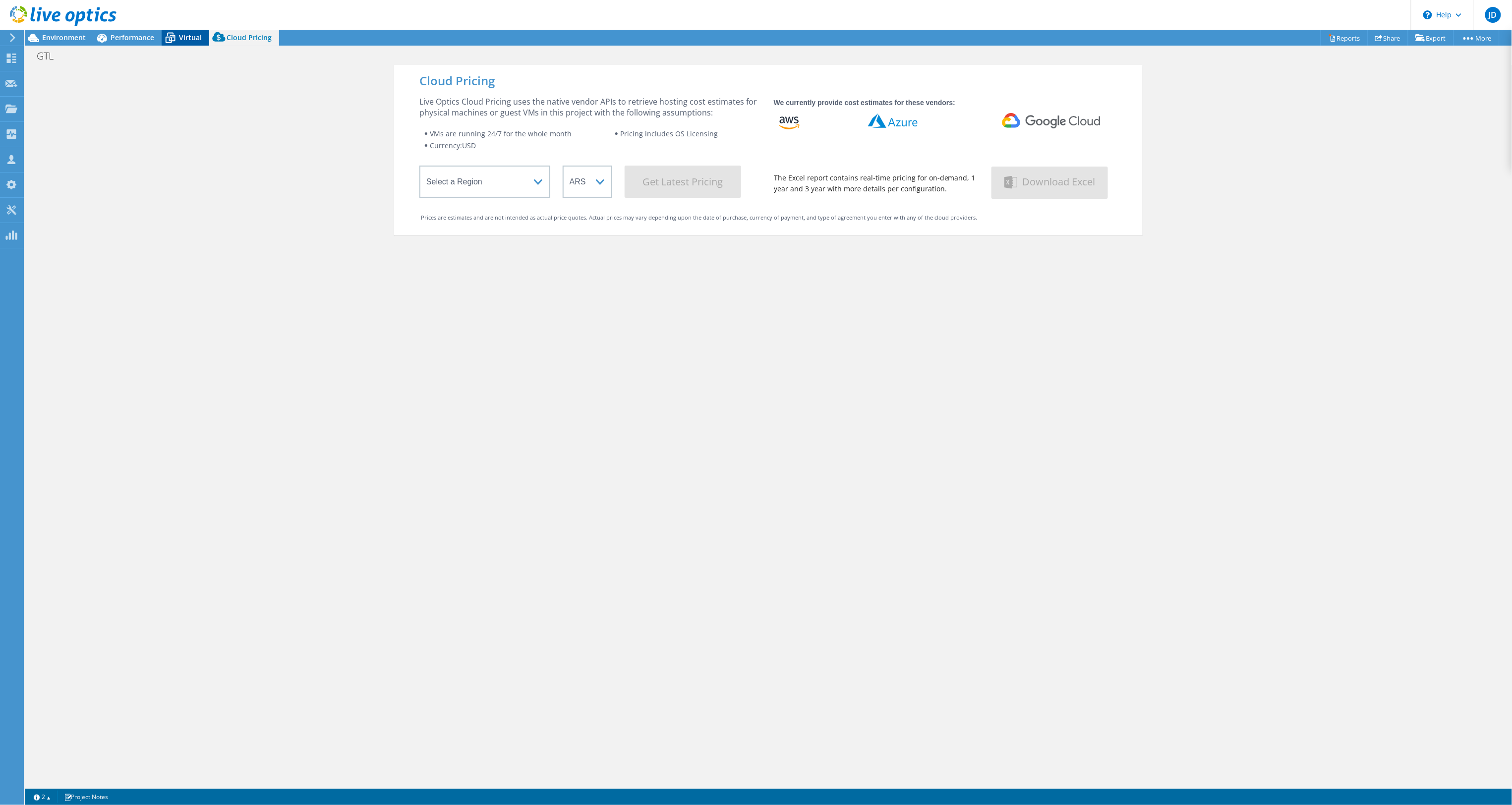
click at [178, 39] on icon at bounding box center [170, 37] width 17 height 17
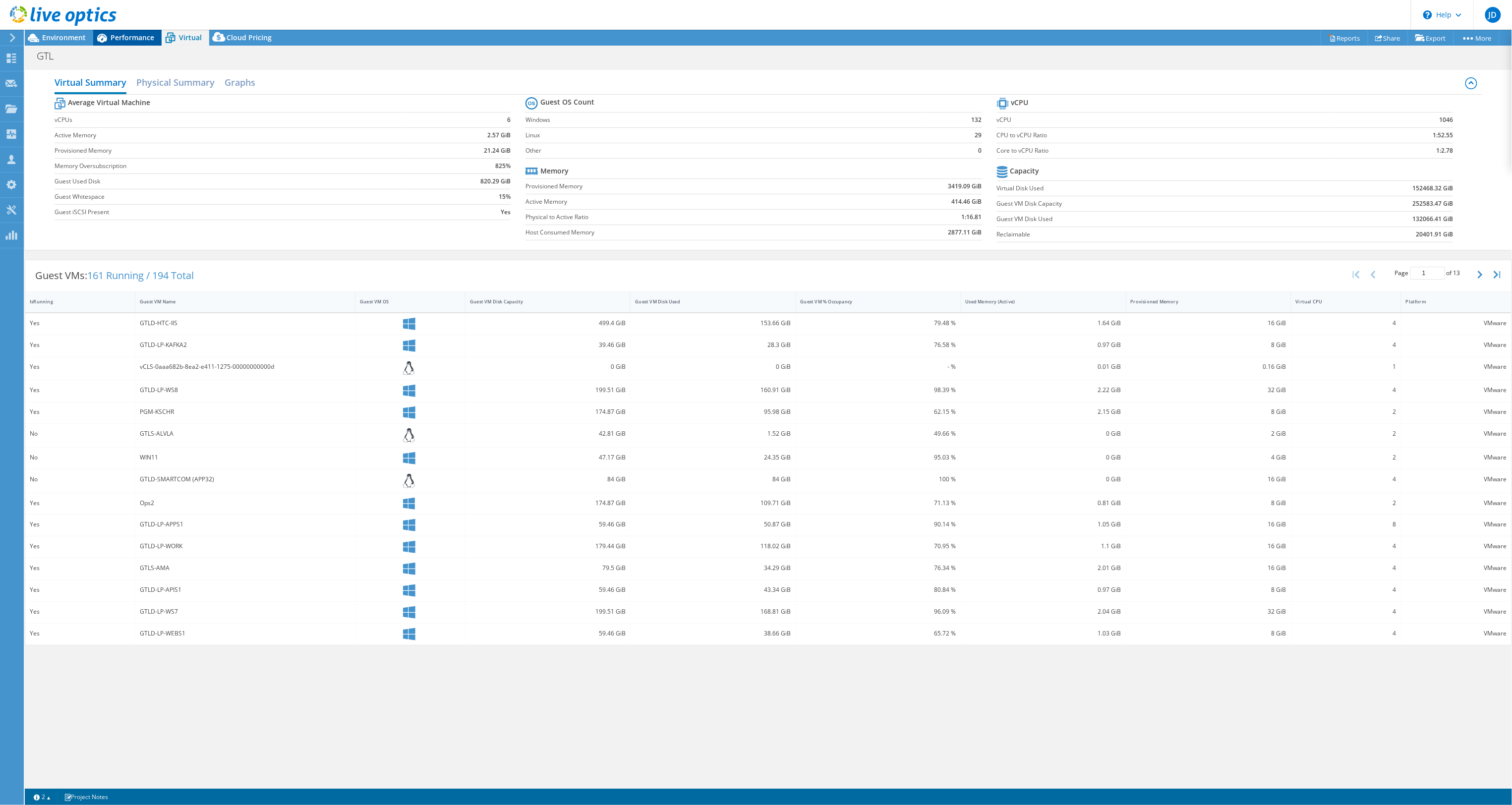
click at [134, 34] on span "Performance" at bounding box center [132, 37] width 44 height 9
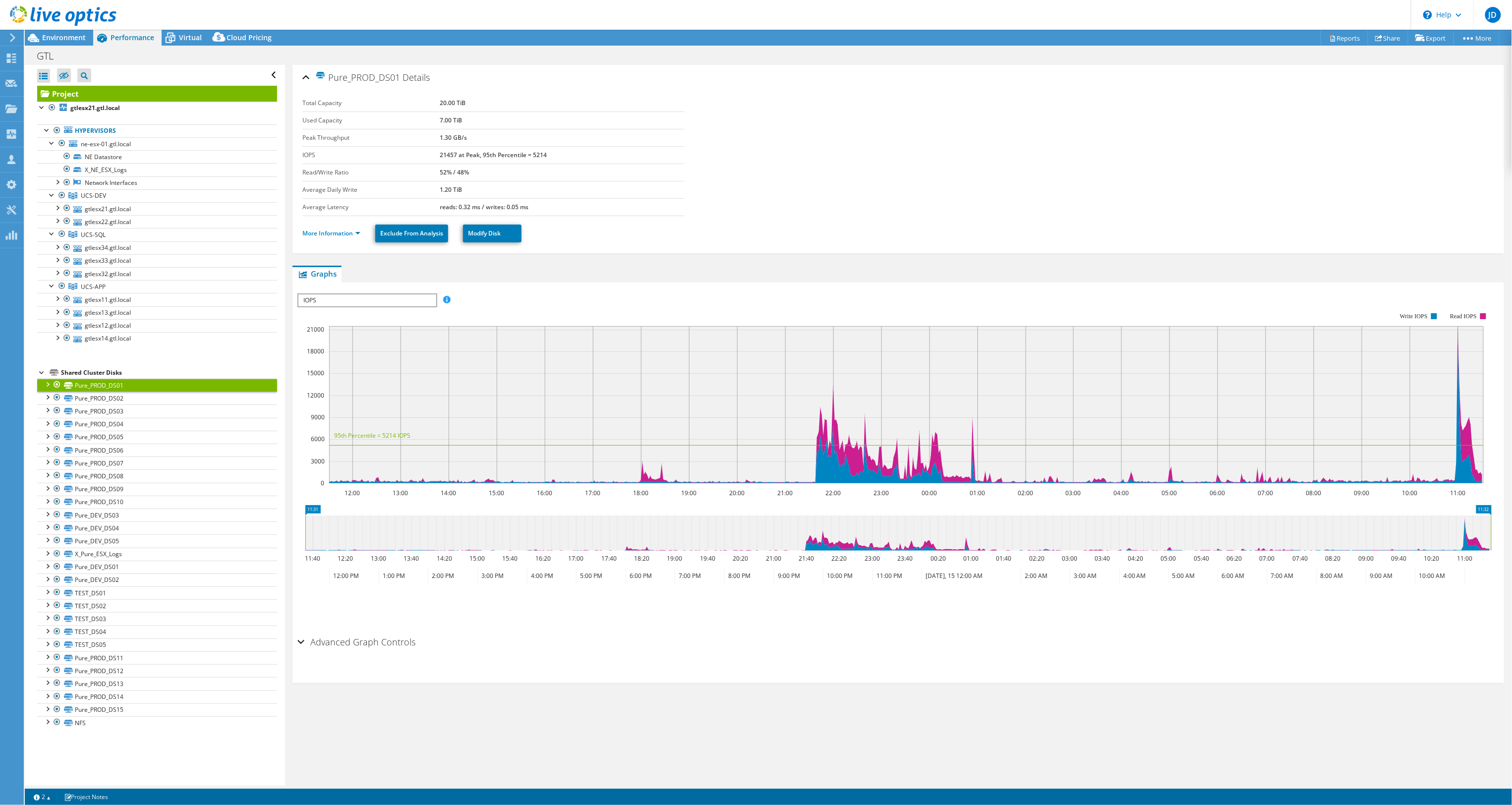
click at [39, 33] on div at bounding box center [58, 17] width 116 height 33
click at [43, 36] on span "Environment" at bounding box center [64, 37] width 44 height 9
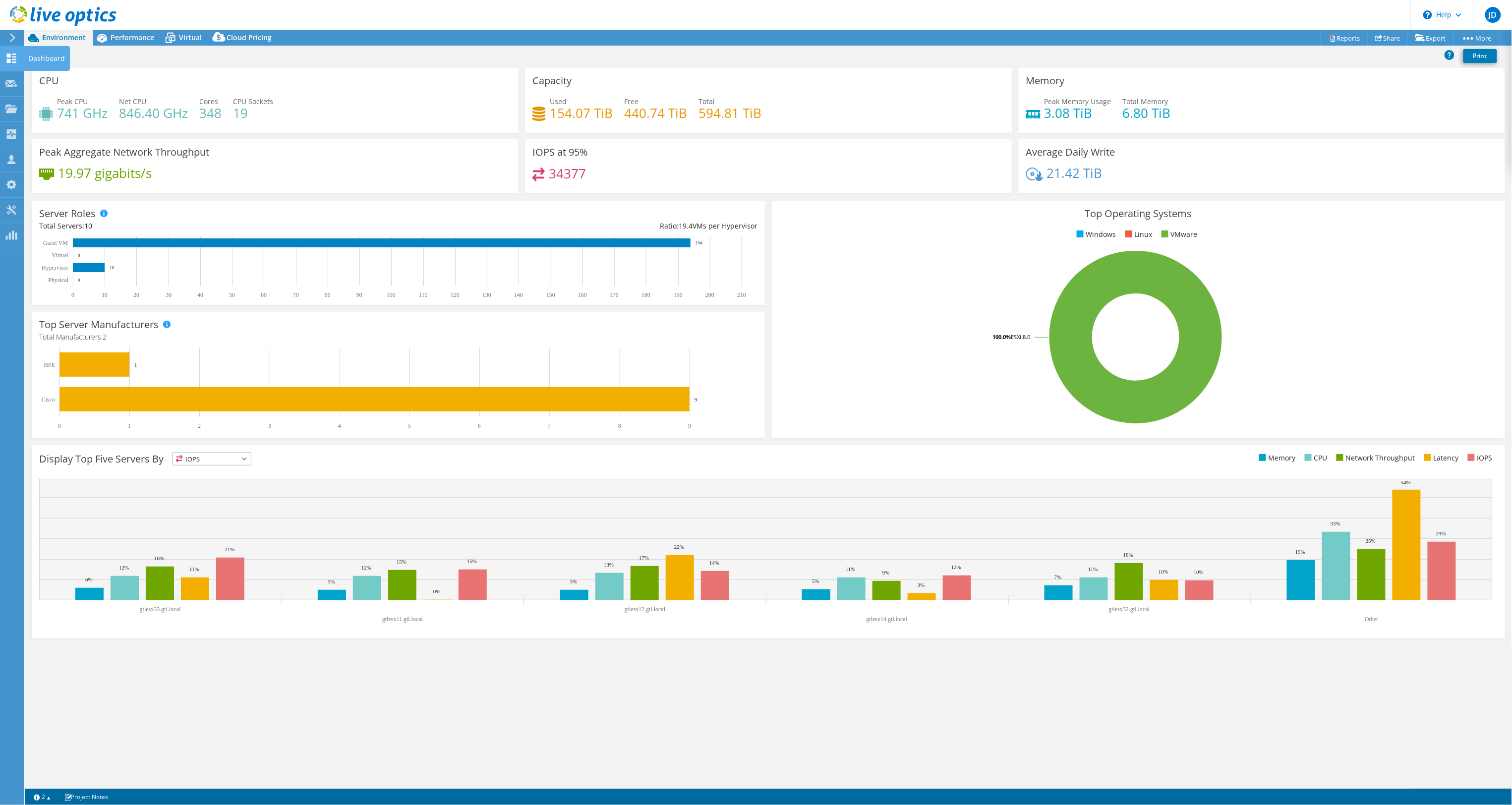
click at [9, 60] on use at bounding box center [11, 58] width 9 height 9
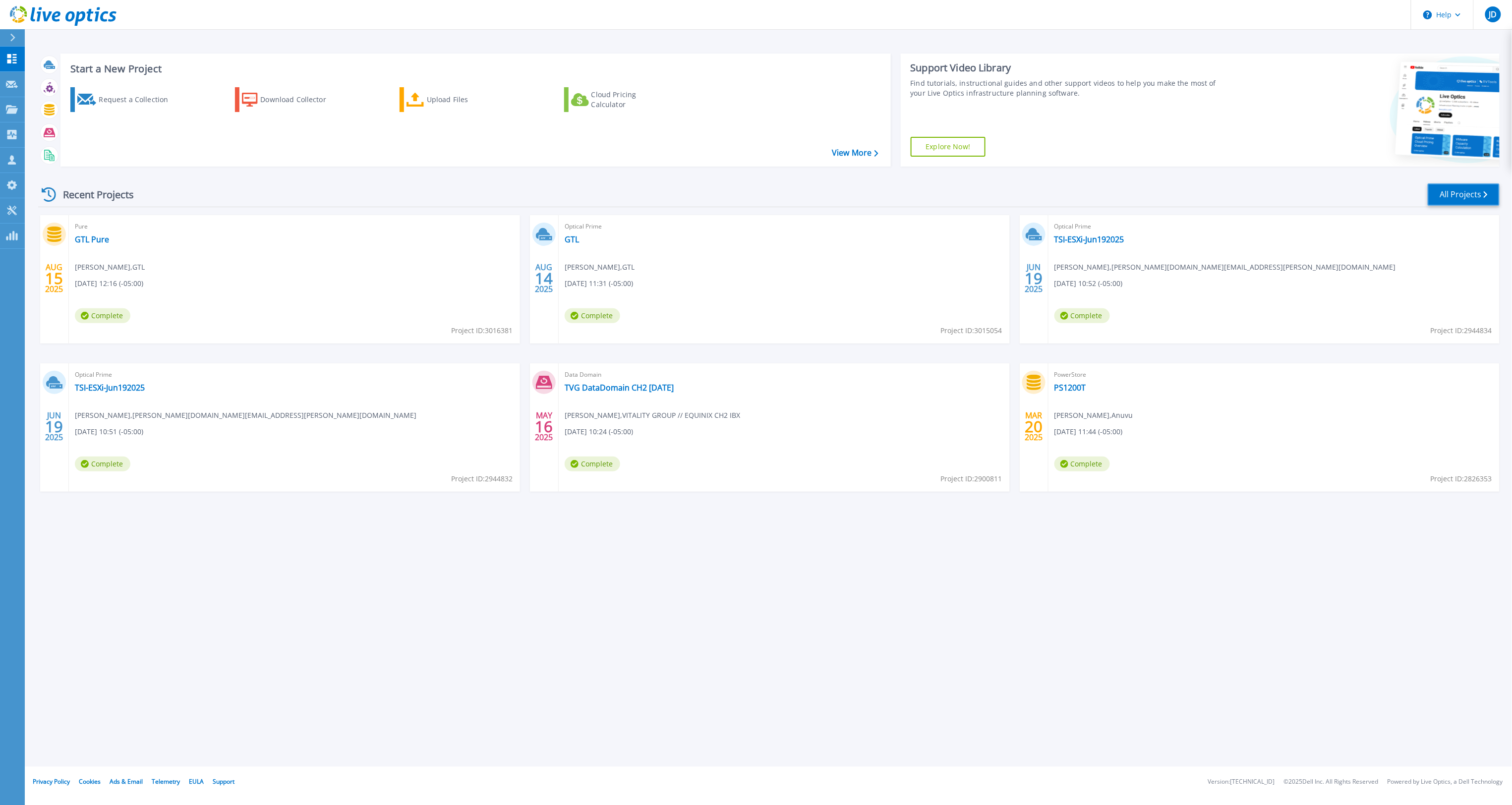
click at [1448, 193] on link "All Projects" at bounding box center [1463, 194] width 72 height 22
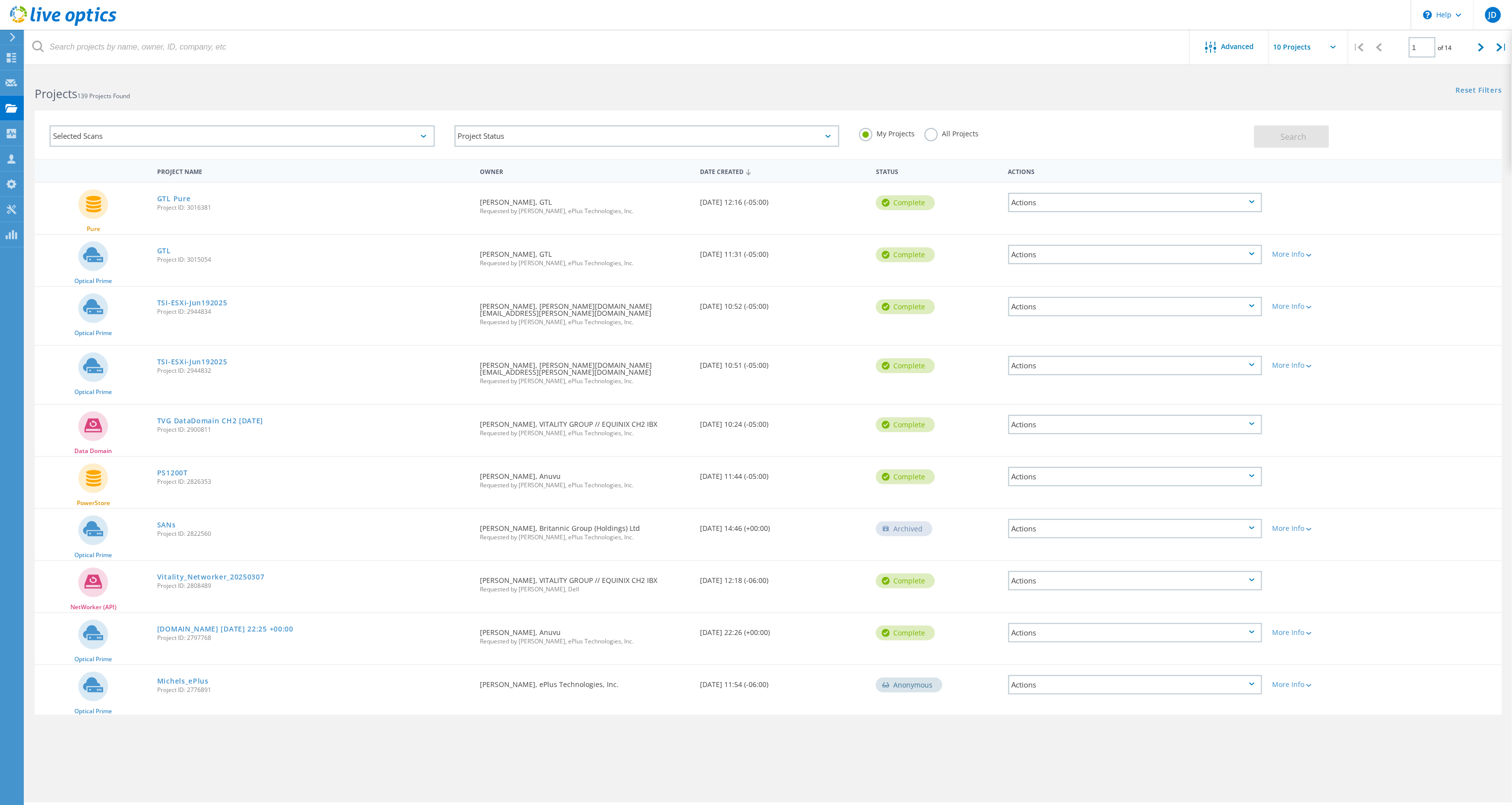
scroll to position [26, 0]
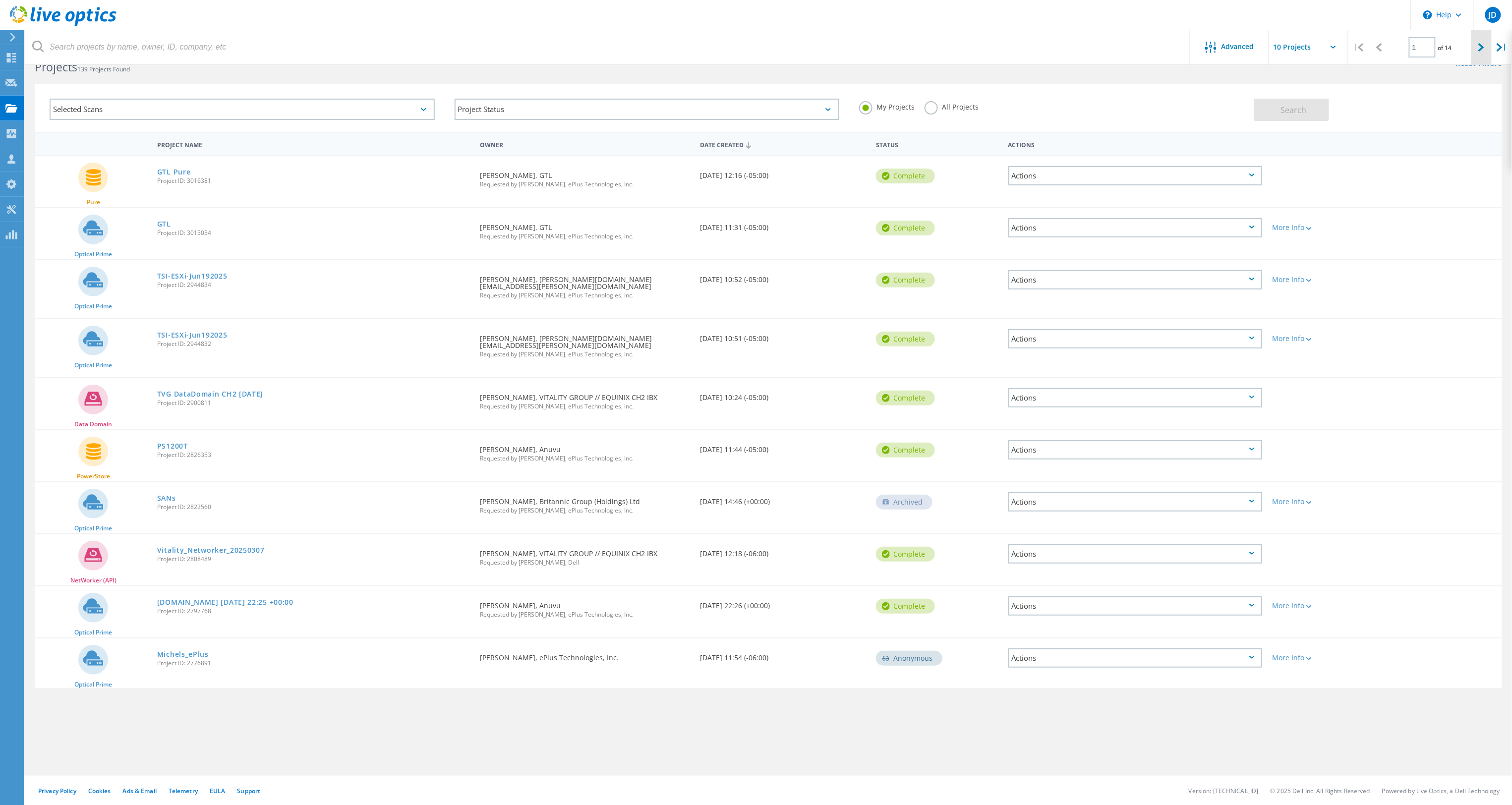
click at [1478, 50] on icon at bounding box center [1481, 47] width 6 height 8
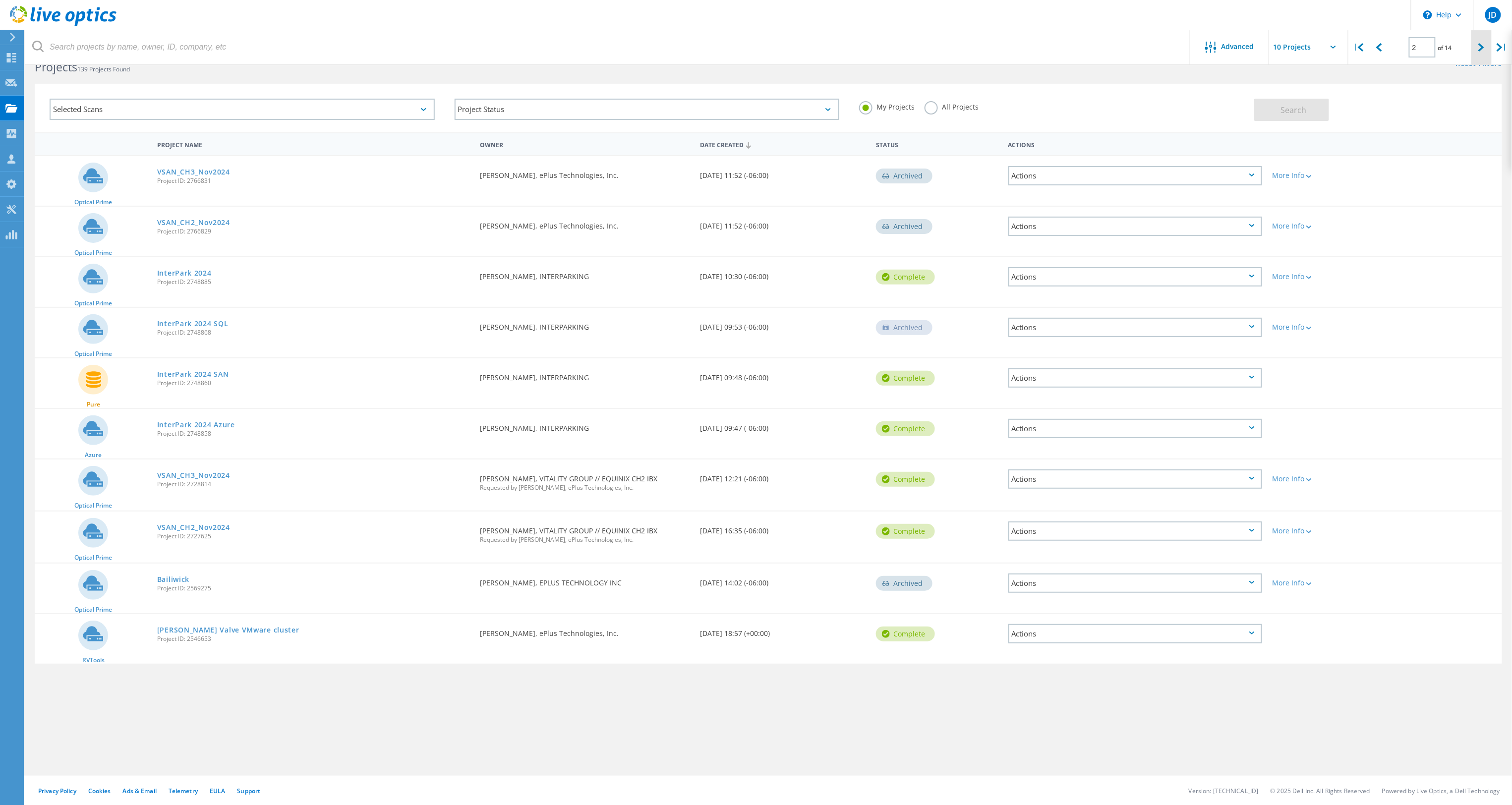
click at [1478, 50] on icon at bounding box center [1481, 47] width 6 height 8
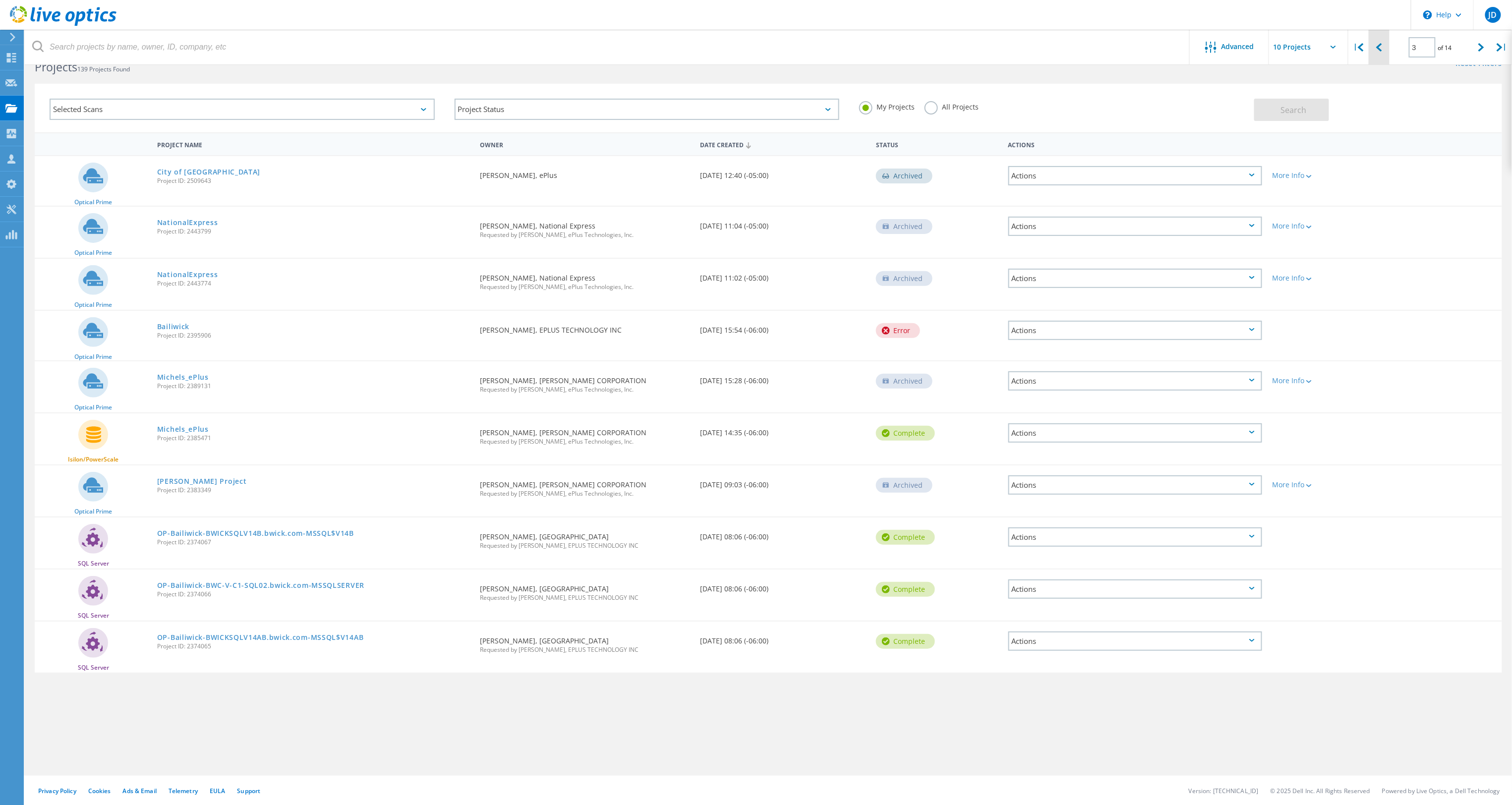
click at [1382, 51] on icon at bounding box center [1378, 47] width 6 height 8
type input "2"
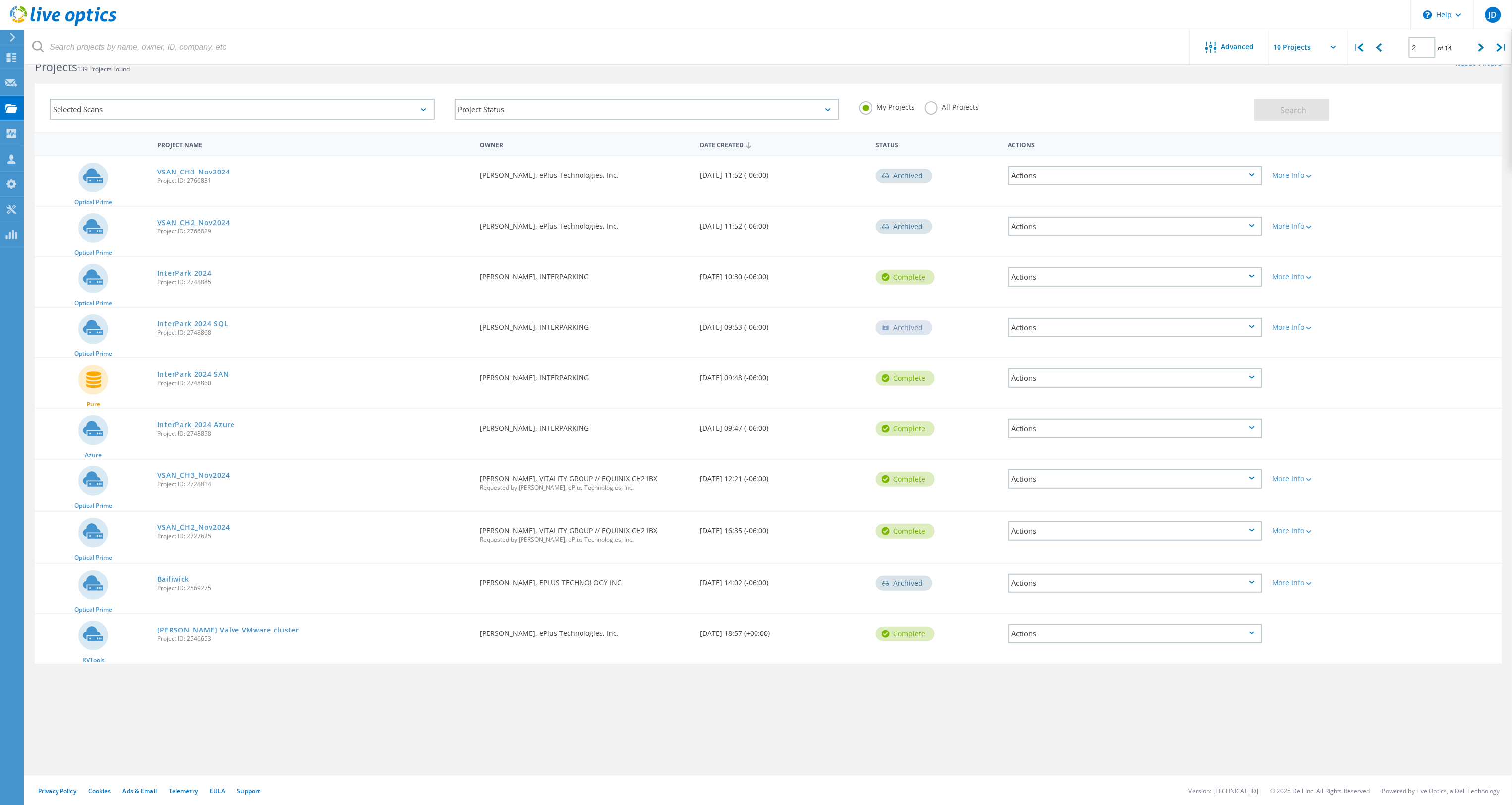
click at [191, 222] on link "VSAN_CH2_Nov2024" at bounding box center [193, 222] width 73 height 7
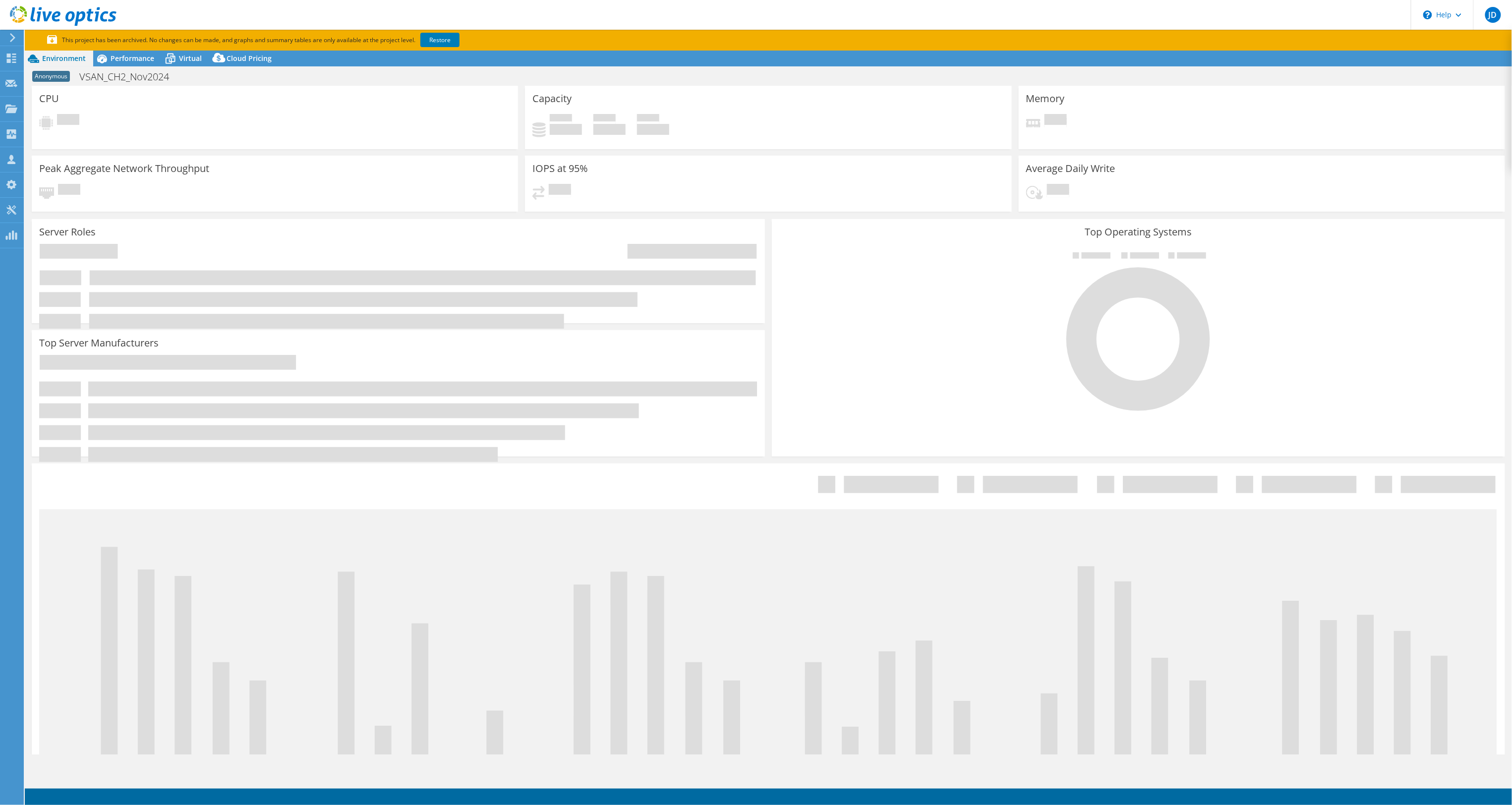
select select "USD"
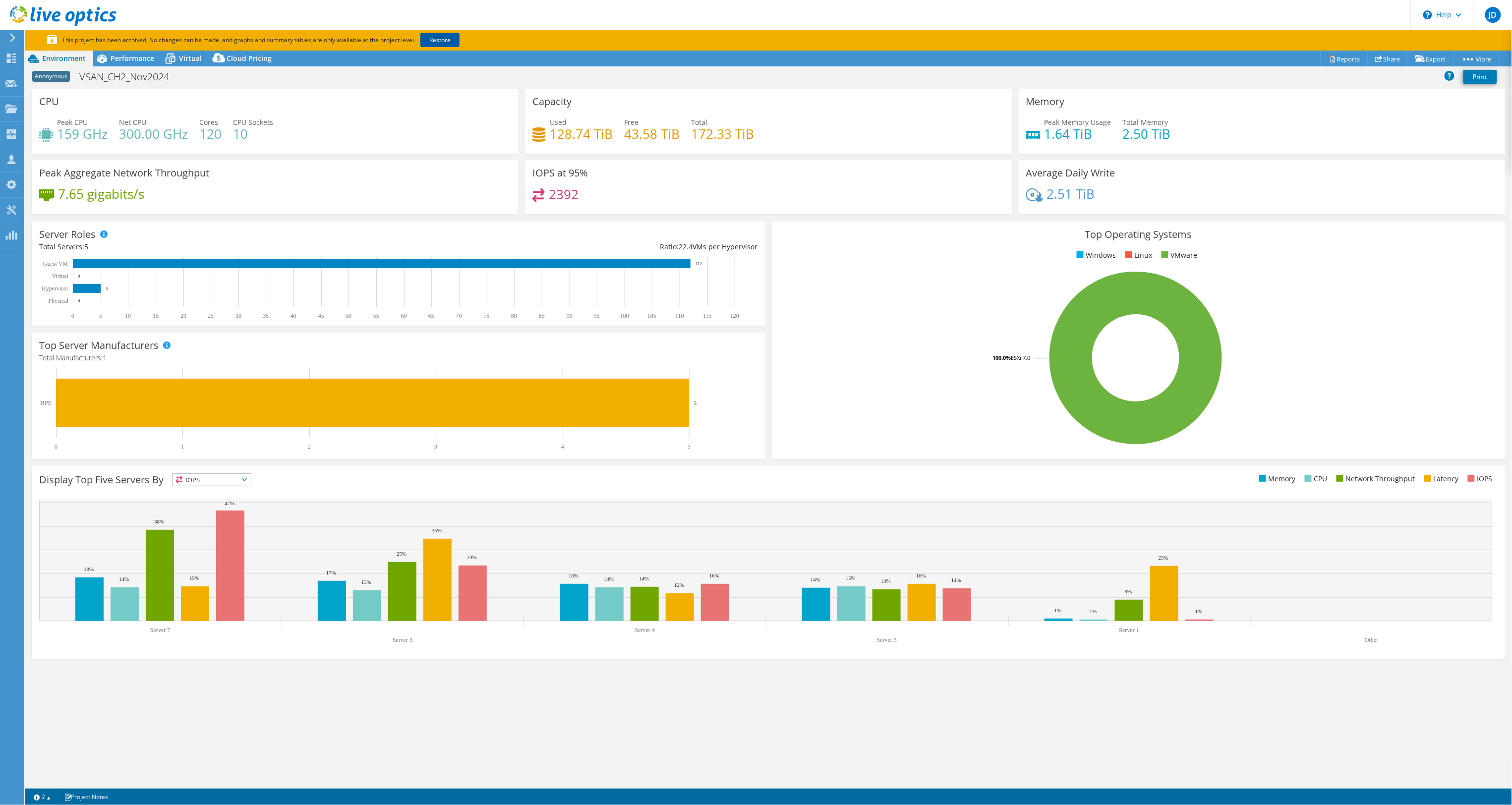
click at [443, 38] on link "Restore" at bounding box center [440, 40] width 39 height 14
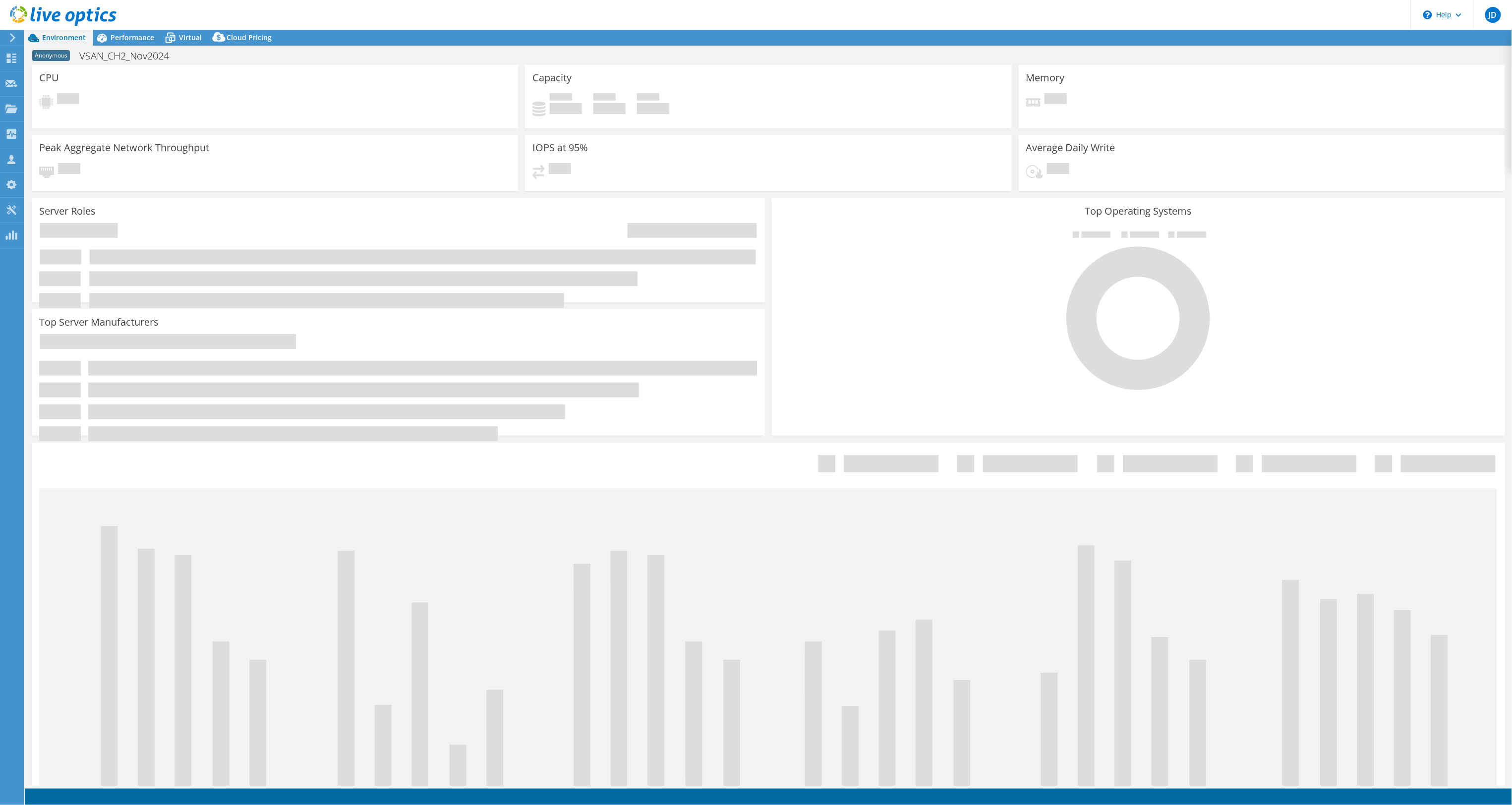
select select "USD"
